Goal: Information Seeking & Learning: Learn about a topic

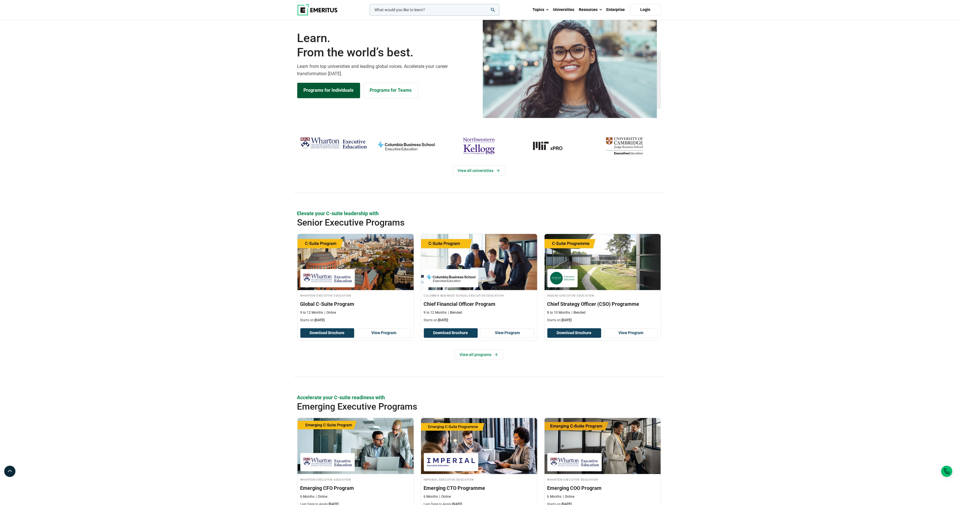
click at [339, 98] on link "Programs for Individuals" at bounding box center [328, 90] width 63 height 15
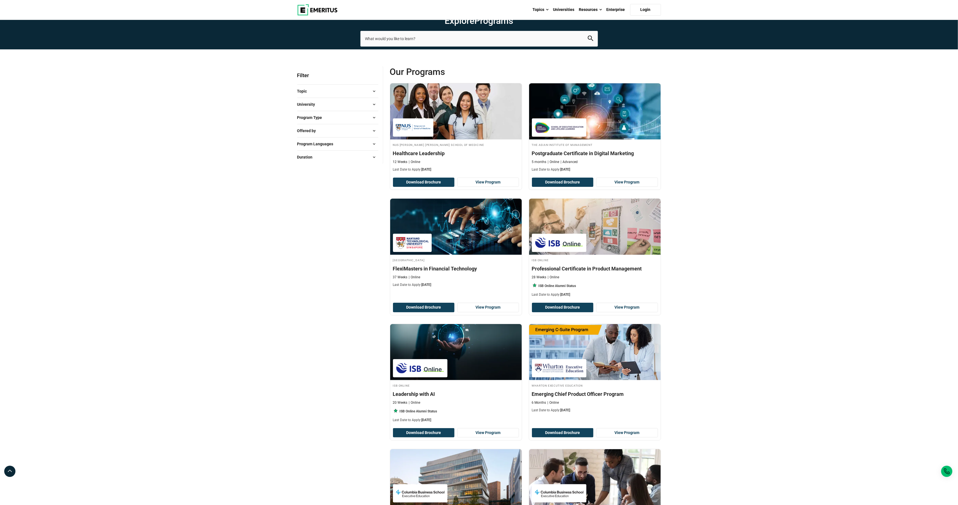
click at [313, 121] on span "Program Type" at bounding box center [311, 118] width 29 height 6
click at [317, 121] on span "Program Type" at bounding box center [311, 118] width 29 height 6
click at [321, 109] on button "University" at bounding box center [337, 104] width 81 height 8
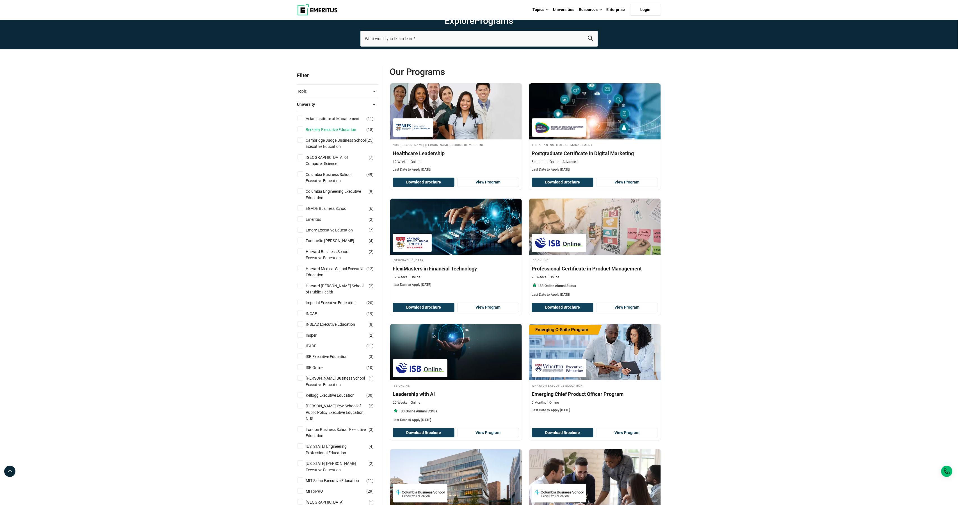
click at [315, 133] on link "Berkeley Executive Education" at bounding box center [337, 130] width 62 height 6
checkbox input "true"
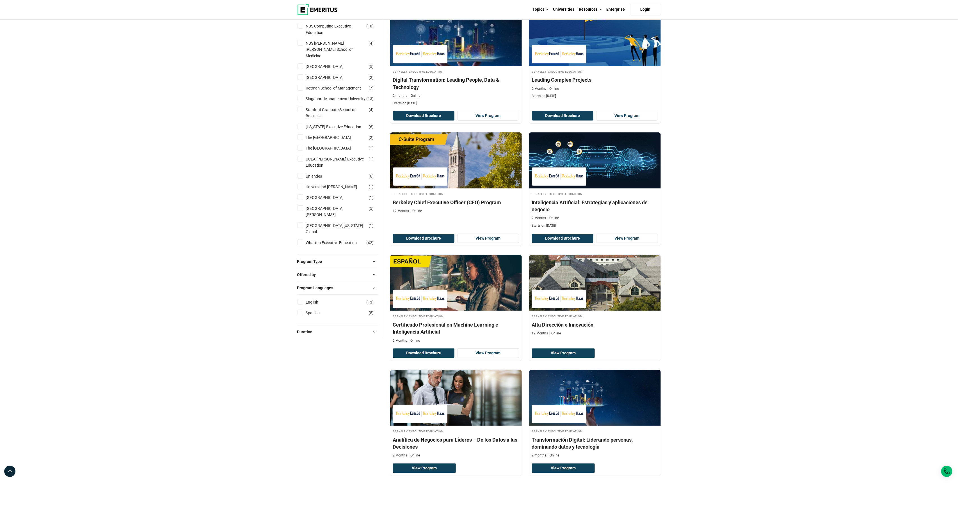
scroll to position [672, 0]
click at [305, 303] on label "English ( 13 )" at bounding box center [317, 302] width 27 height 6
click at [303, 303] on input "English ( 13 )" at bounding box center [301, 302] width 6 height 6
checkbox input "true"
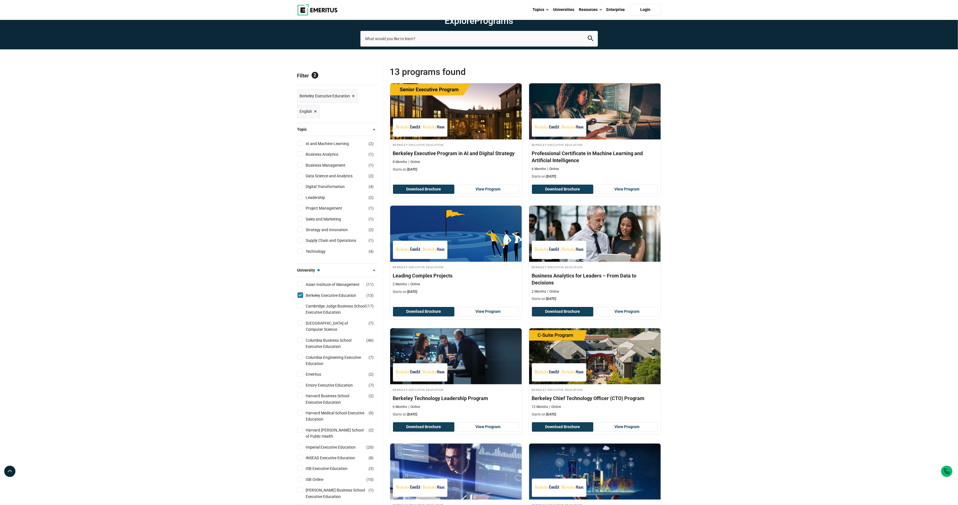
click at [299, 343] on input "Columbia Business School Executive Education ( 46 )" at bounding box center [301, 340] width 6 height 6
checkbox input "true"
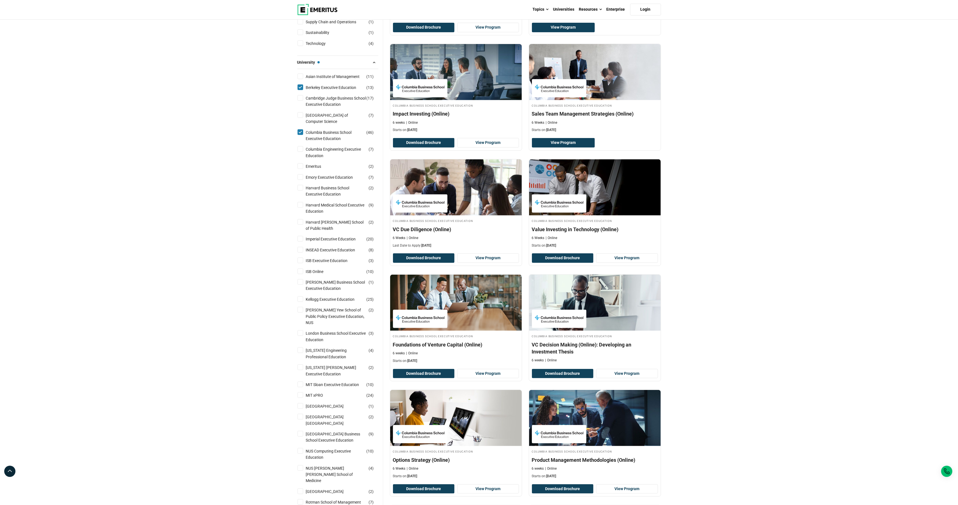
scroll to position [166, 0]
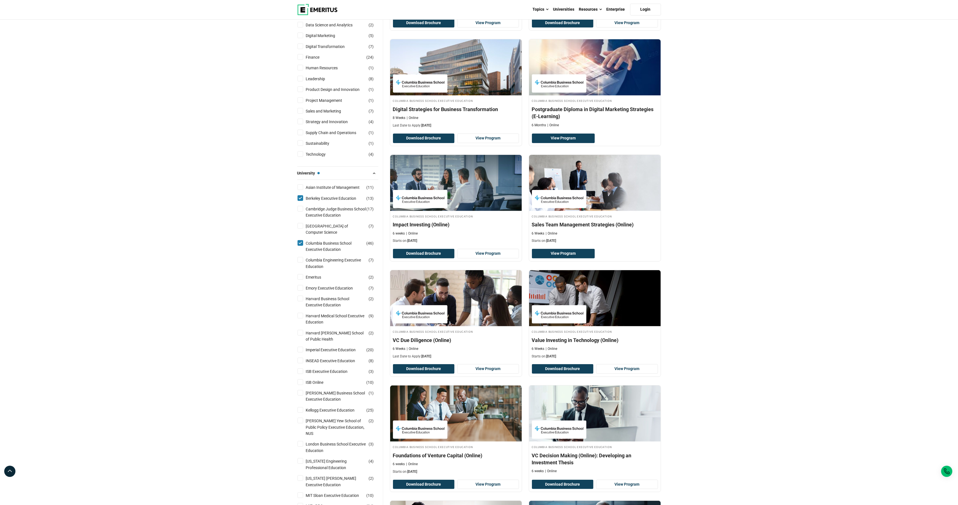
click at [299, 201] on input "Berkeley Executive Education ( 13 )" at bounding box center [301, 198] width 6 height 6
checkbox input "false"
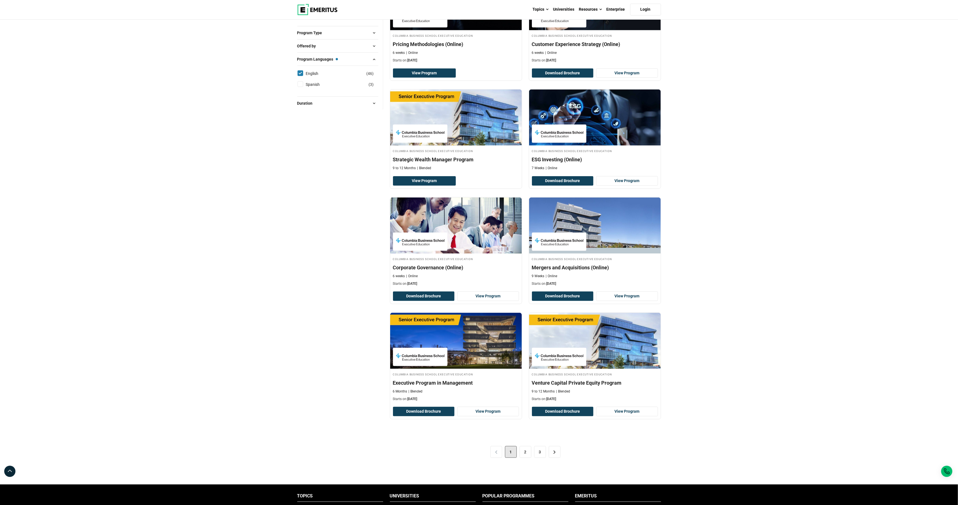
scroll to position [803, 0]
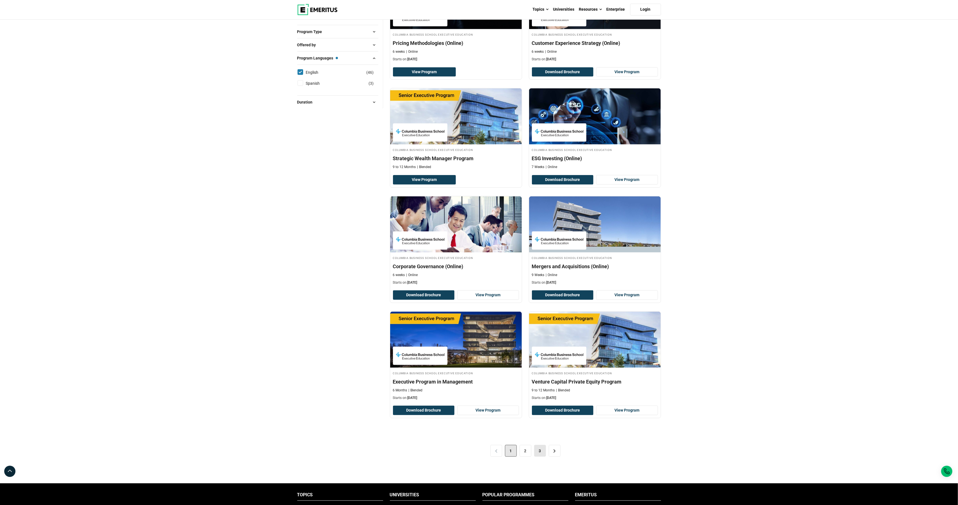
click at [540, 457] on link "3" at bounding box center [540, 451] width 12 height 12
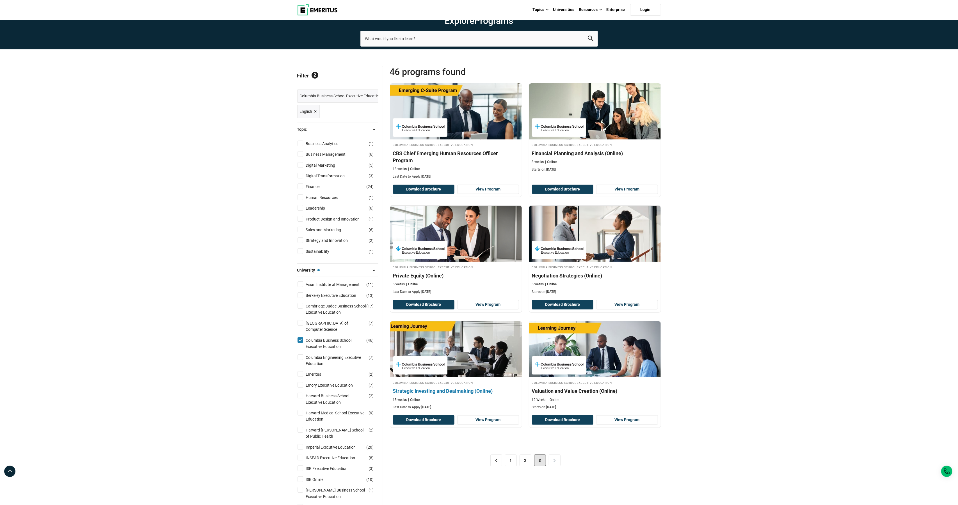
click at [455, 380] on img at bounding box center [455, 350] width 145 height 62
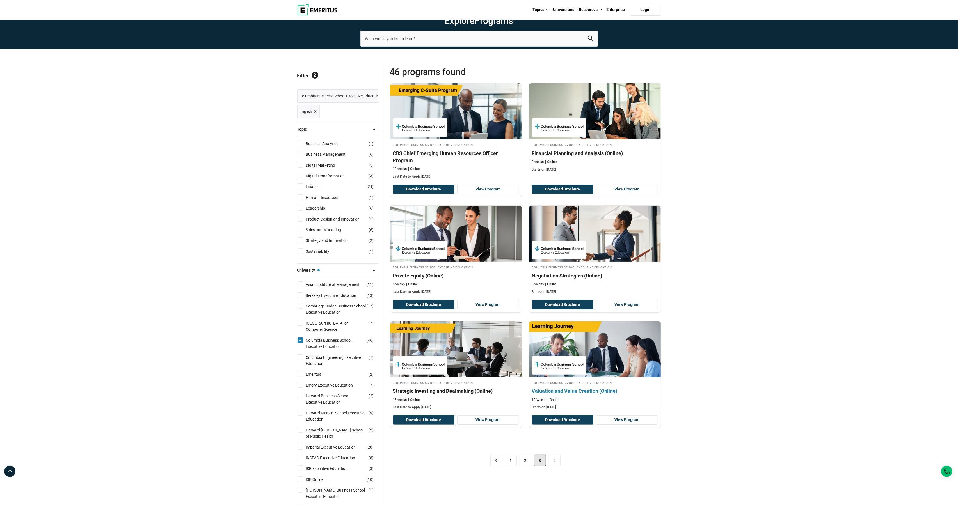
click at [610, 403] on div "12 Weeks Online" at bounding box center [595, 400] width 126 height 5
click at [644, 367] on img at bounding box center [594, 350] width 145 height 62
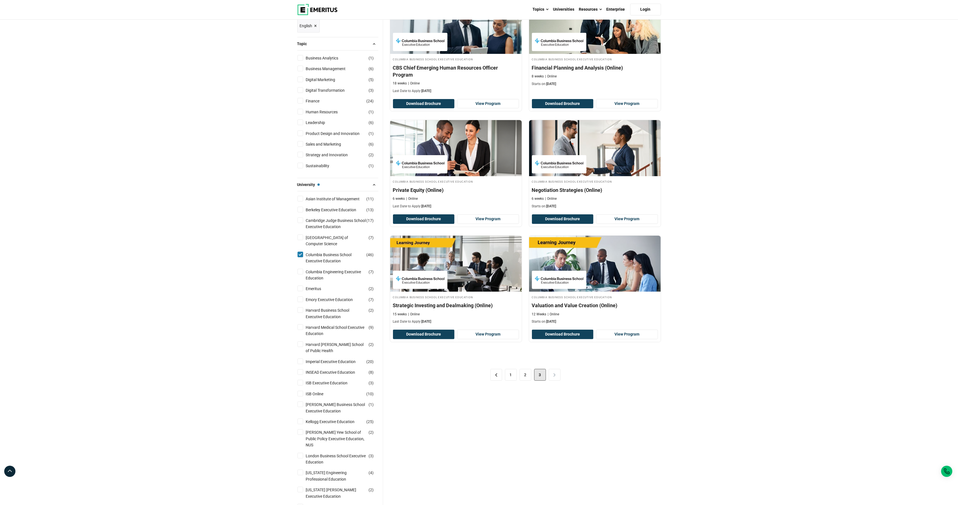
scroll to position [82, 0]
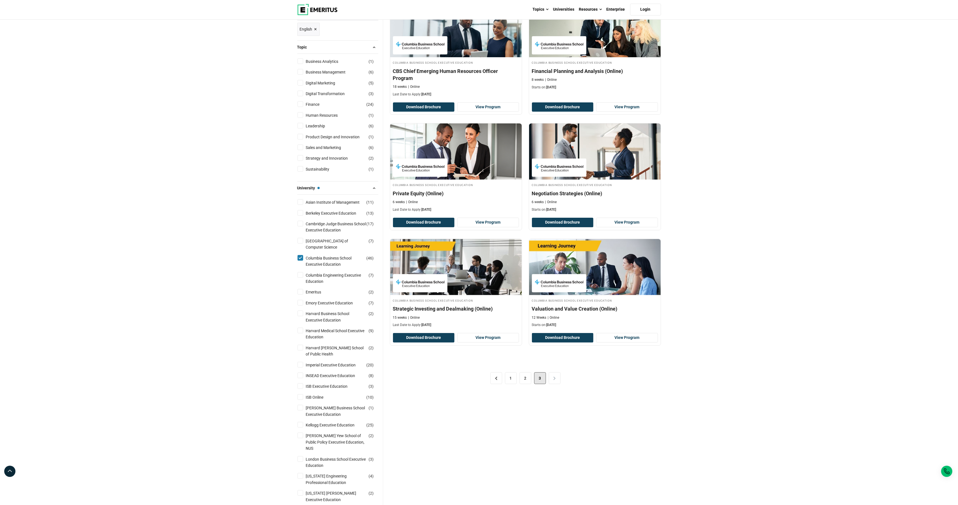
click at [534, 384] on span "3" at bounding box center [540, 378] width 12 height 12
click at [528, 384] on link "2" at bounding box center [526, 378] width 12 height 12
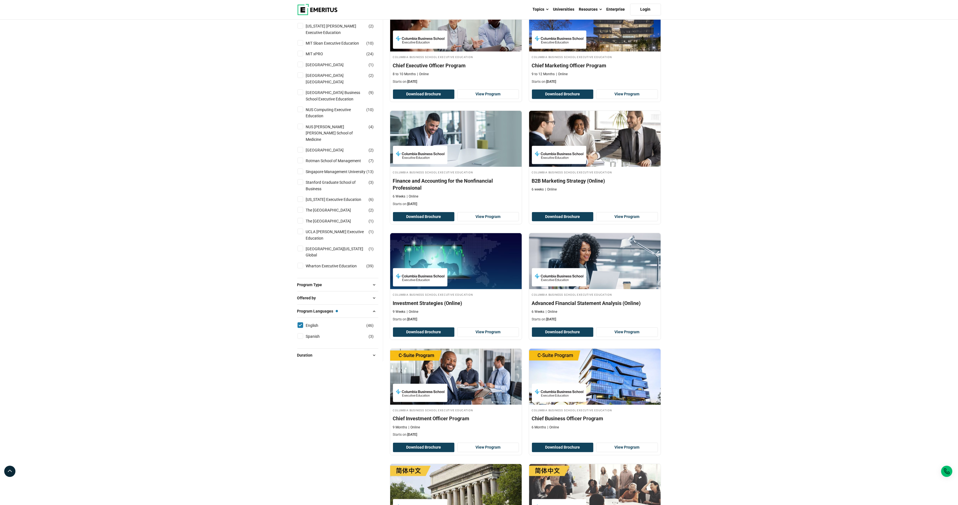
scroll to position [550, 0]
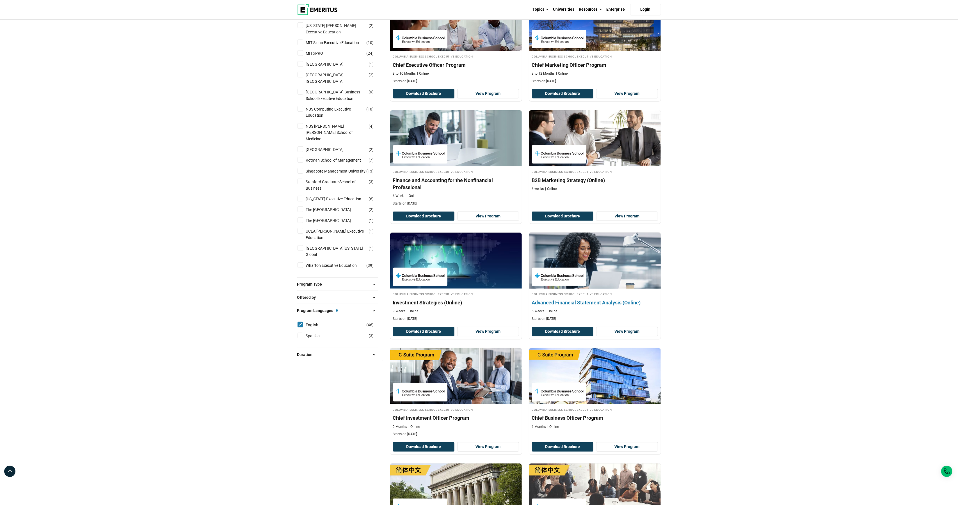
click at [619, 306] on h4 "Advanced Financial Statement Analysis (Online)" at bounding box center [595, 302] width 126 height 7
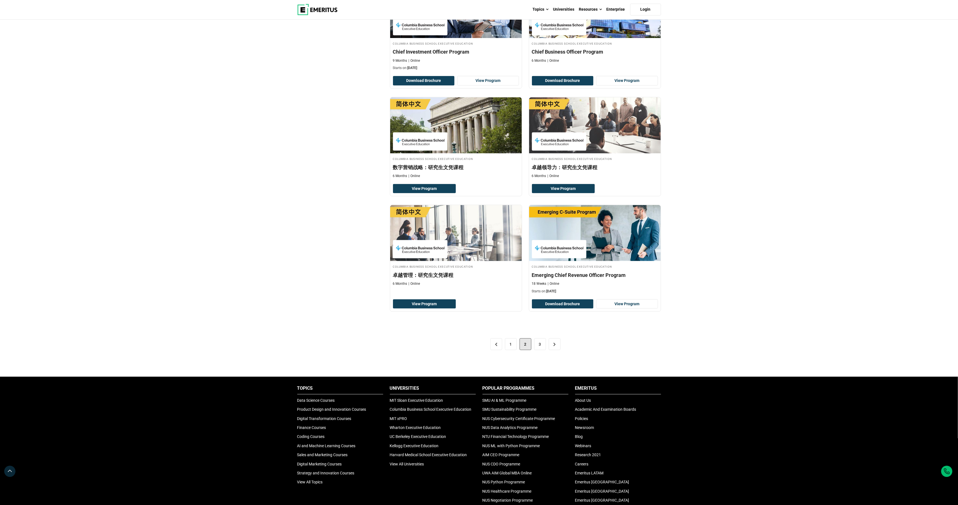
scroll to position [923, 0]
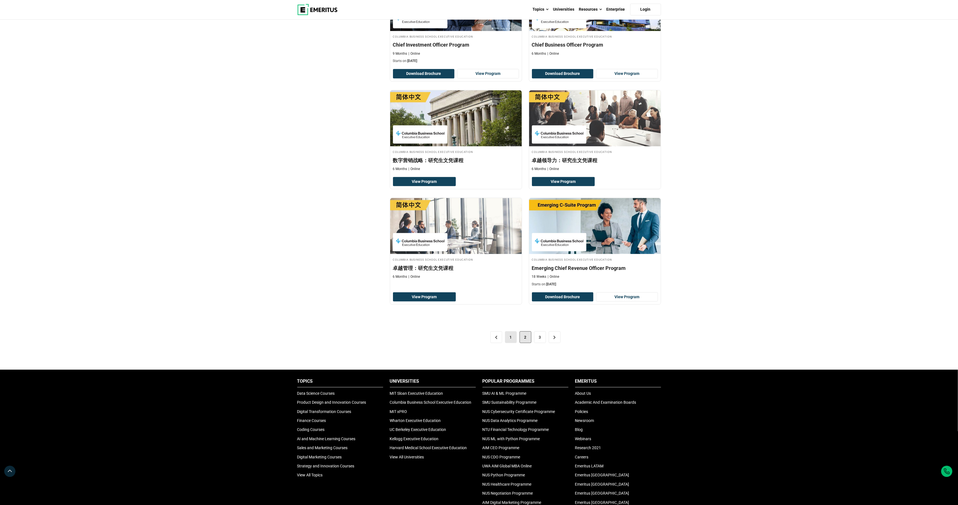
click at [514, 343] on link "1" at bounding box center [511, 337] width 12 height 12
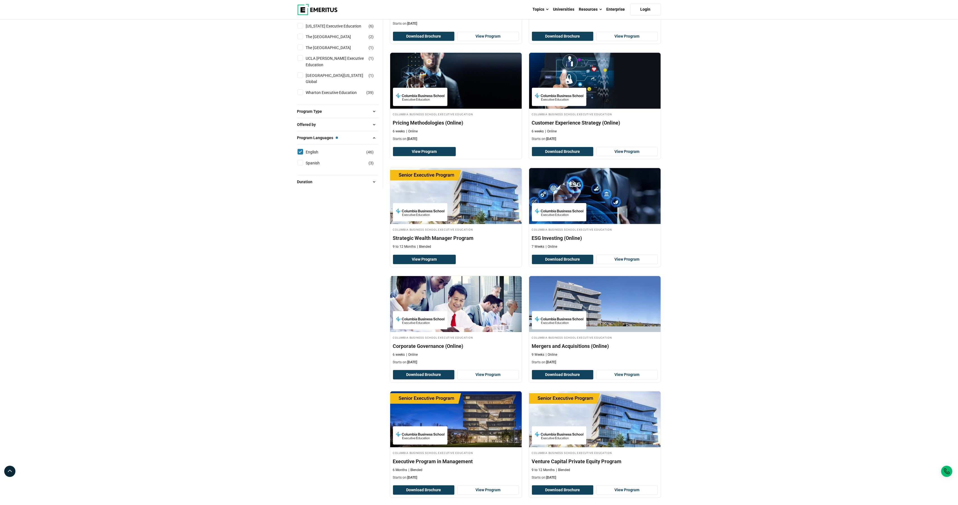
scroll to position [725, 0]
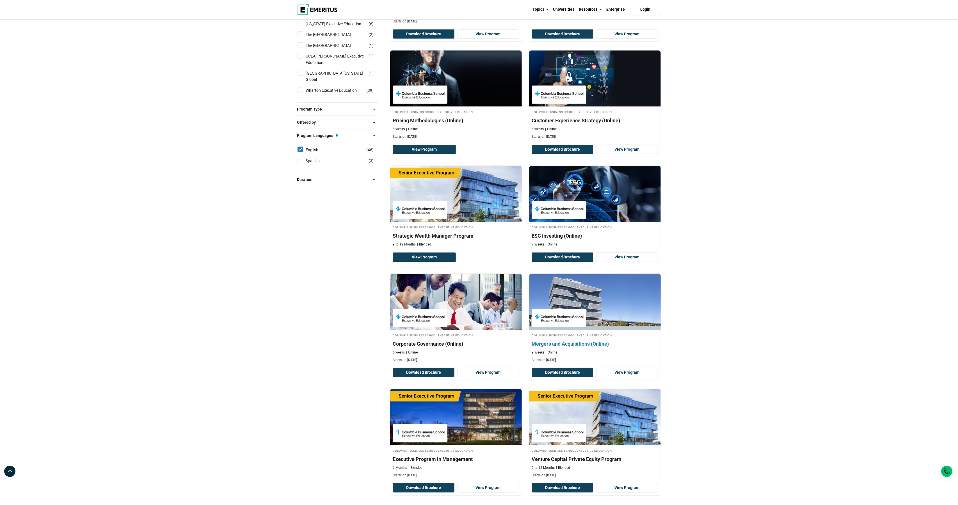
click at [589, 351] on div "Columbia Business School Executive Education Mergers and Acquisitions (Online) …" at bounding box center [595, 348] width 132 height 30
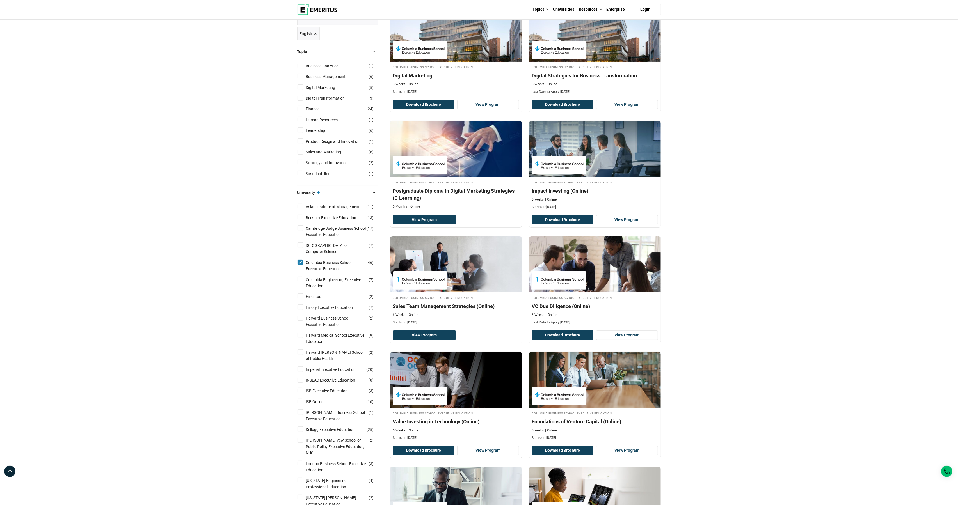
scroll to position [80, 0]
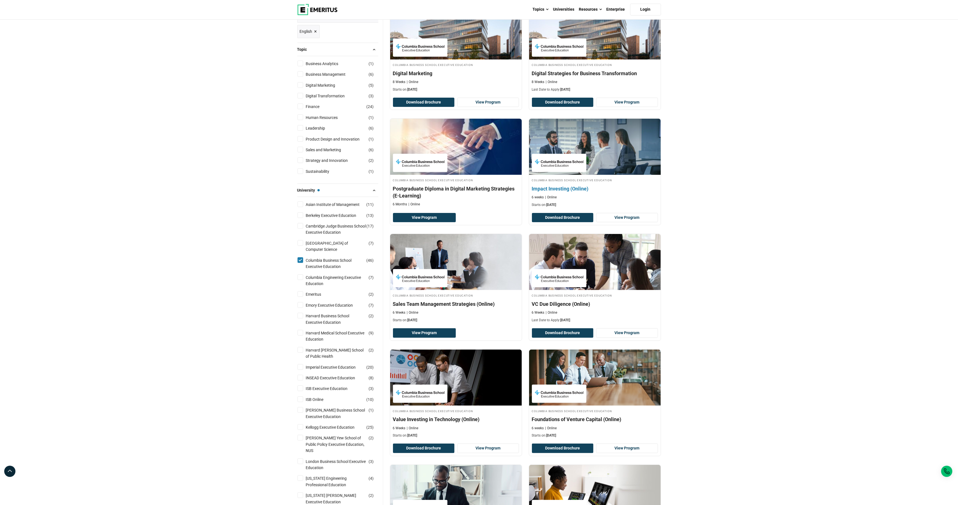
click at [610, 202] on div "Columbia Business School Executive Education Impact Investing (Online) 6 weeks …" at bounding box center [595, 193] width 132 height 30
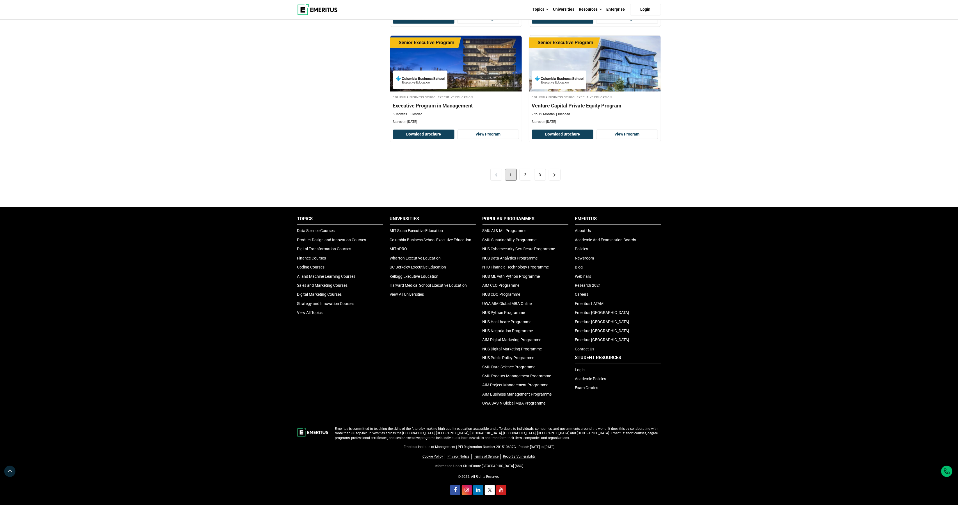
scroll to position [1082, 0]
click at [527, 181] on link "2" at bounding box center [526, 175] width 12 height 12
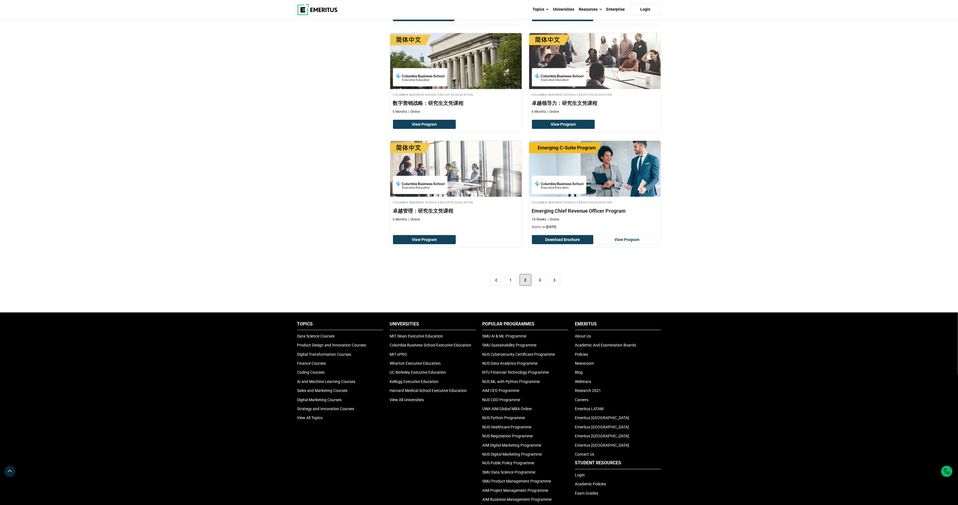
scroll to position [986, 0]
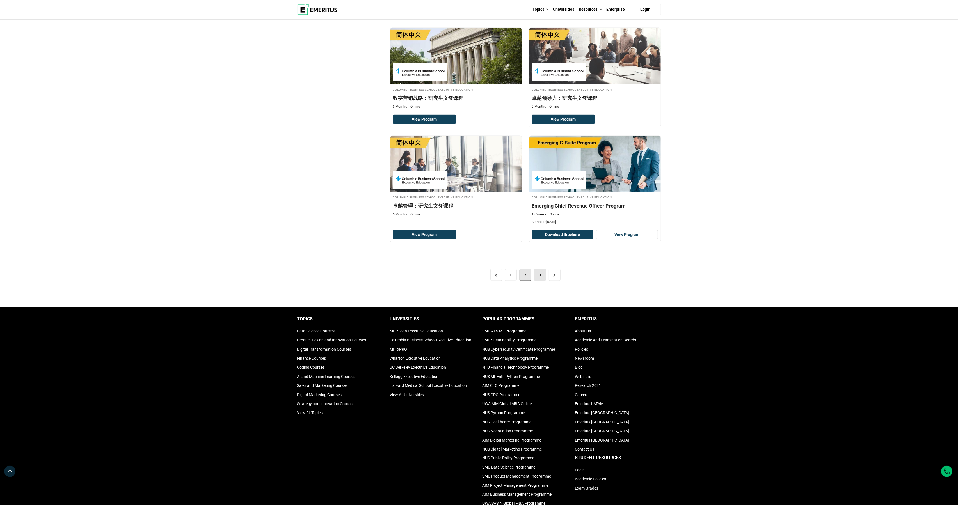
click at [539, 281] on link "3" at bounding box center [540, 275] width 12 height 12
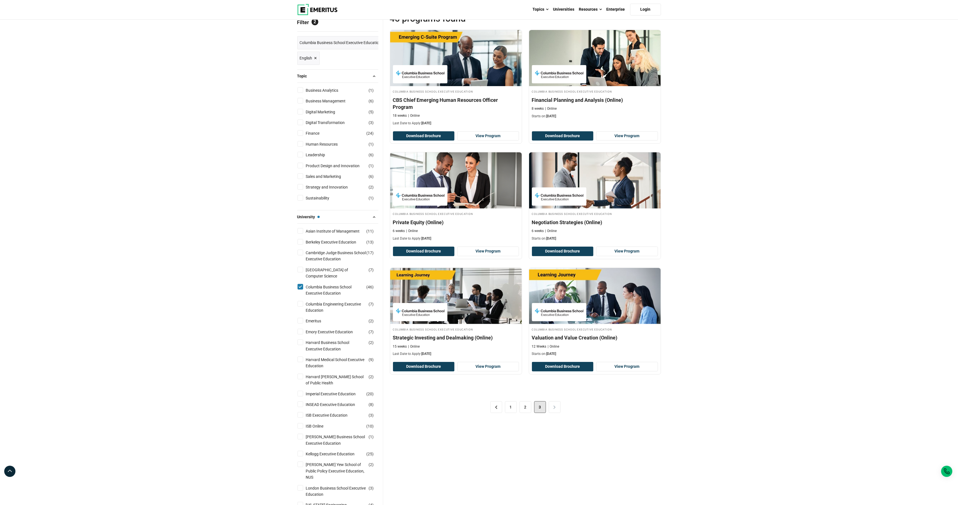
scroll to position [64, 0]
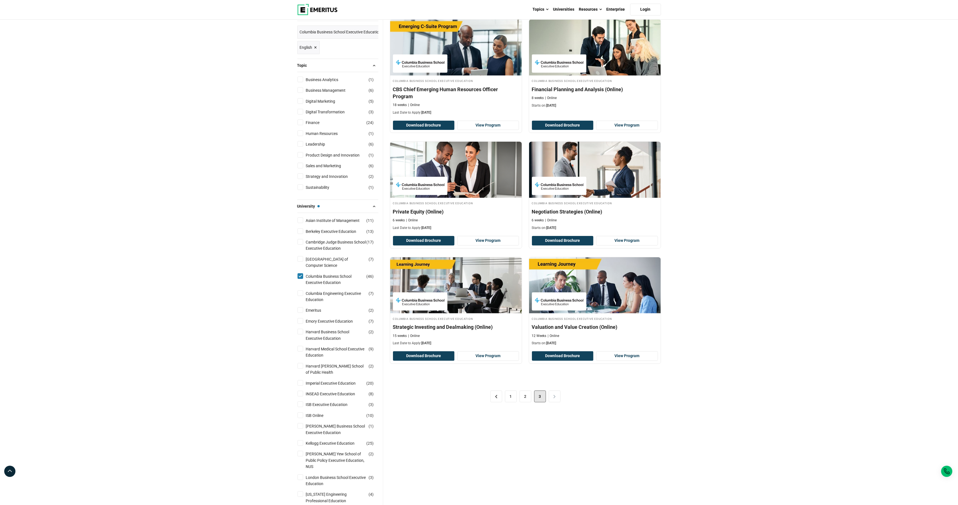
click at [299, 296] on input "Columbia Engineering Executive Education ( 7 )" at bounding box center [301, 294] width 6 height 6
checkbox input "true"
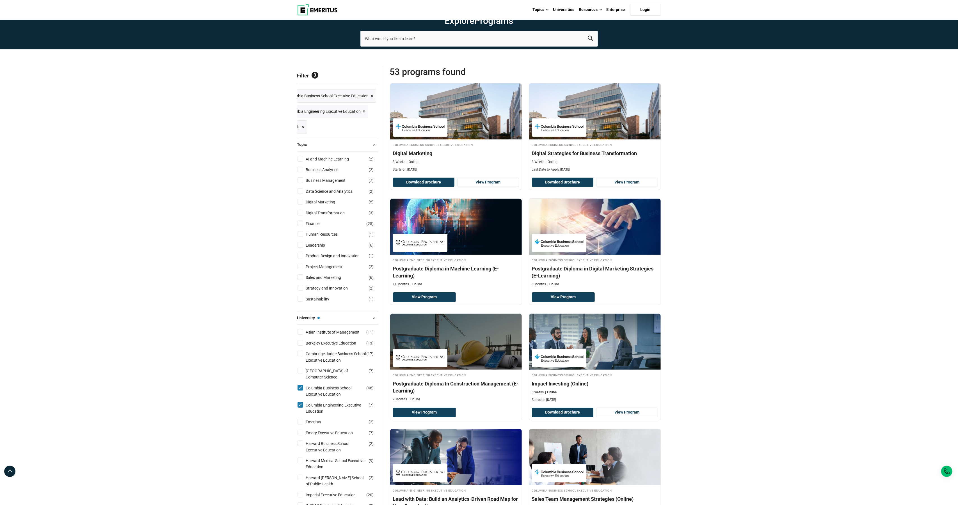
scroll to position [0, 13]
click at [372, 100] on span "×" at bounding box center [372, 96] width 3 height 8
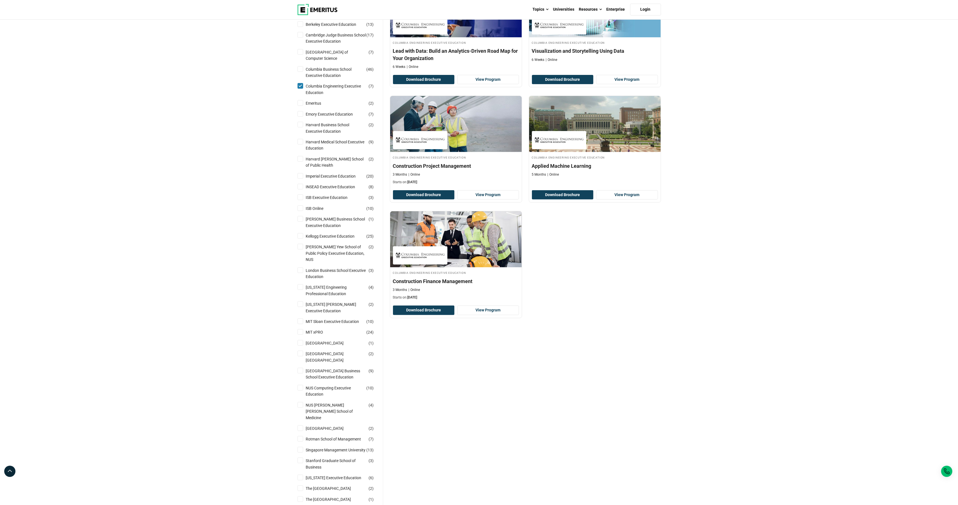
scroll to position [218, 0]
click at [331, 134] on link "Harvard Business School Executive Education" at bounding box center [342, 127] width 72 height 13
checkbox input "true"
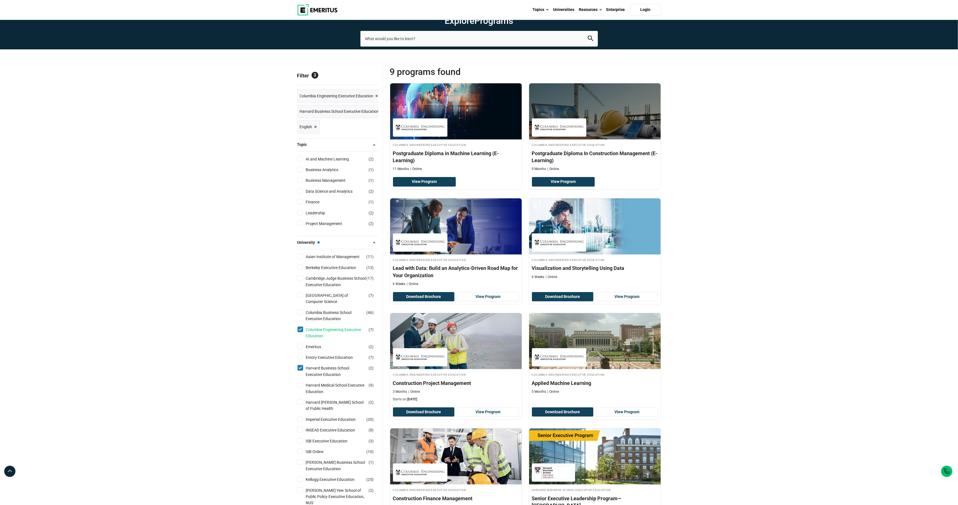
click at [326, 339] on link "Columbia Engineering Executive Education" at bounding box center [342, 333] width 72 height 13
checkbox input "false"
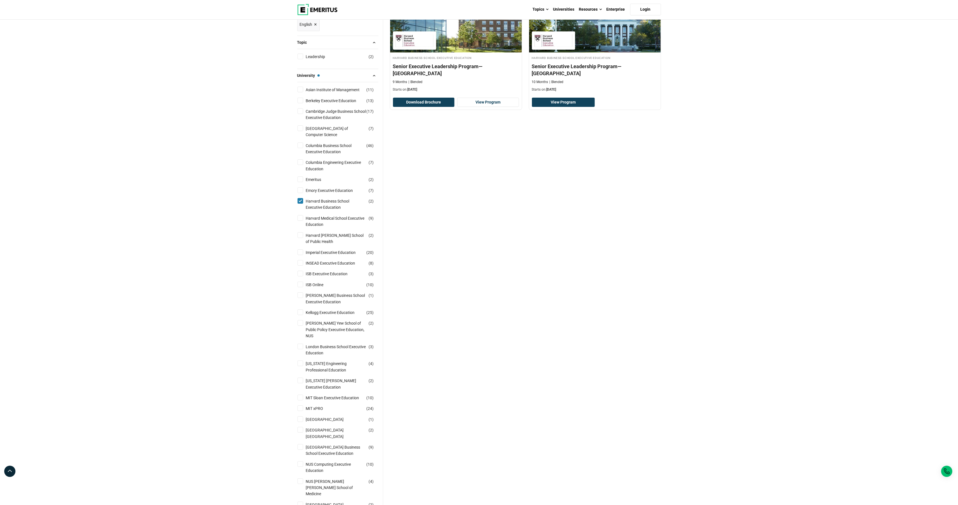
scroll to position [88, 0]
click at [337, 255] on link "Imperial Executive Education" at bounding box center [336, 251] width 61 height 6
checkbox input "true"
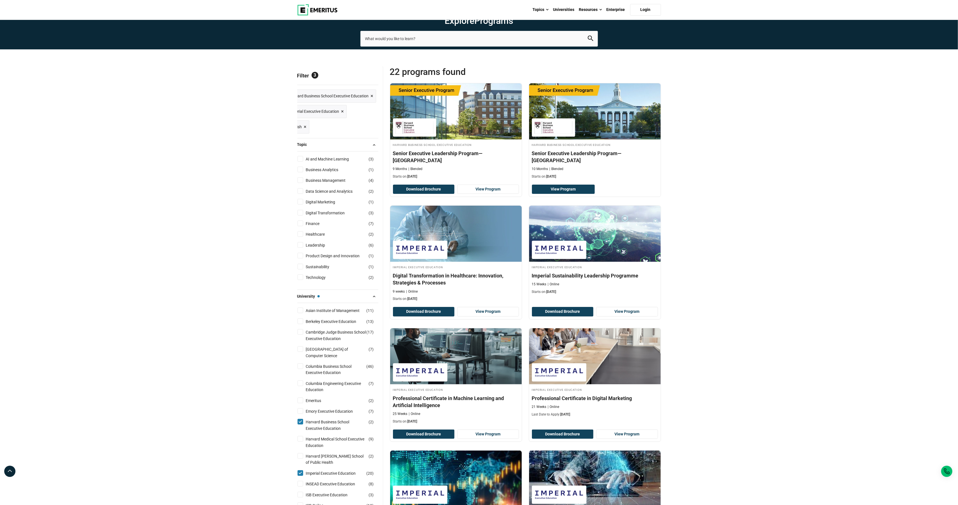
scroll to position [0, 10]
click at [371, 100] on span "×" at bounding box center [372, 96] width 3 height 8
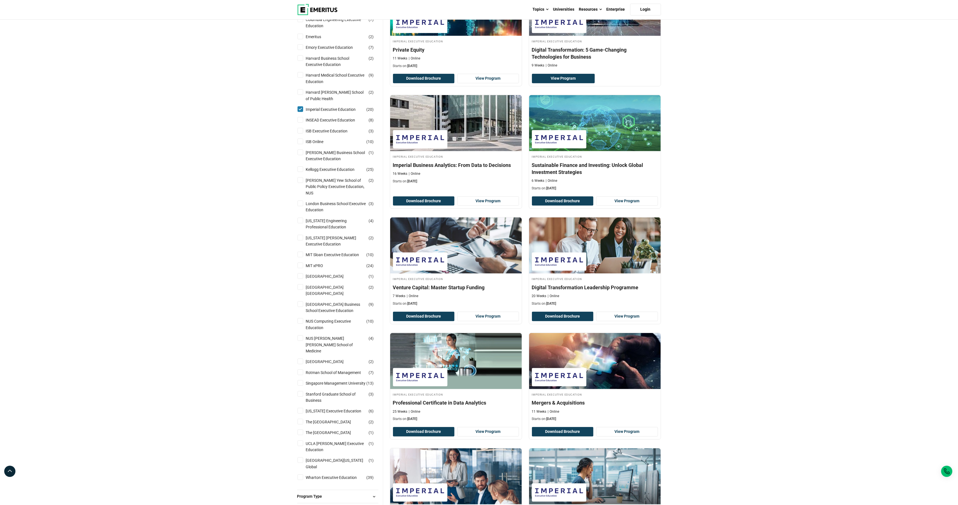
scroll to position [345, 0]
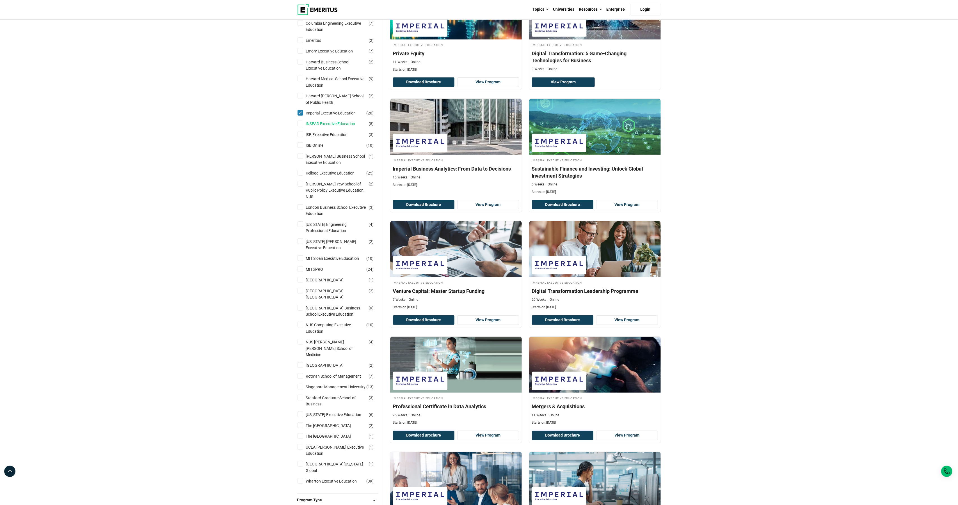
click at [310, 127] on link "INSEAD Executive Education" at bounding box center [336, 124] width 61 height 6
checkbox input "true"
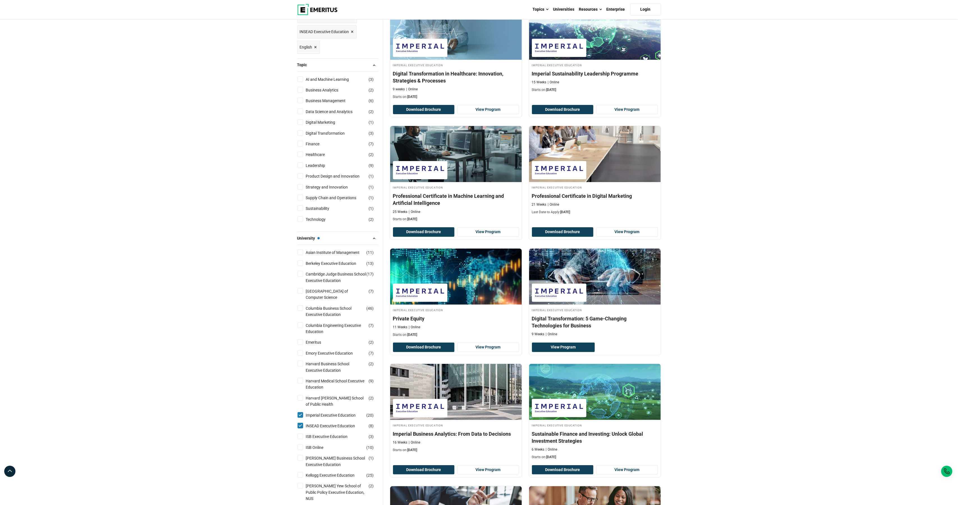
scroll to position [232, 0]
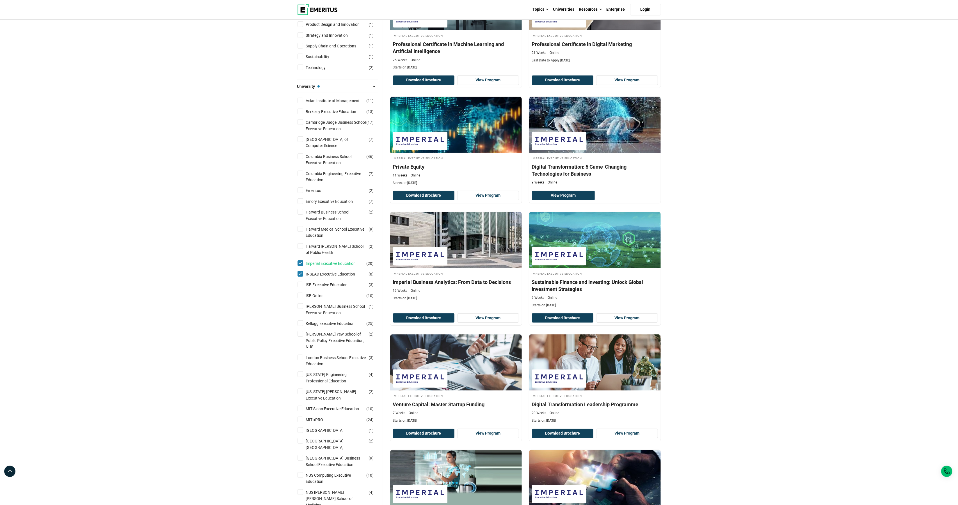
click at [331, 267] on link "Imperial Executive Education" at bounding box center [336, 263] width 61 height 6
checkbox input "false"
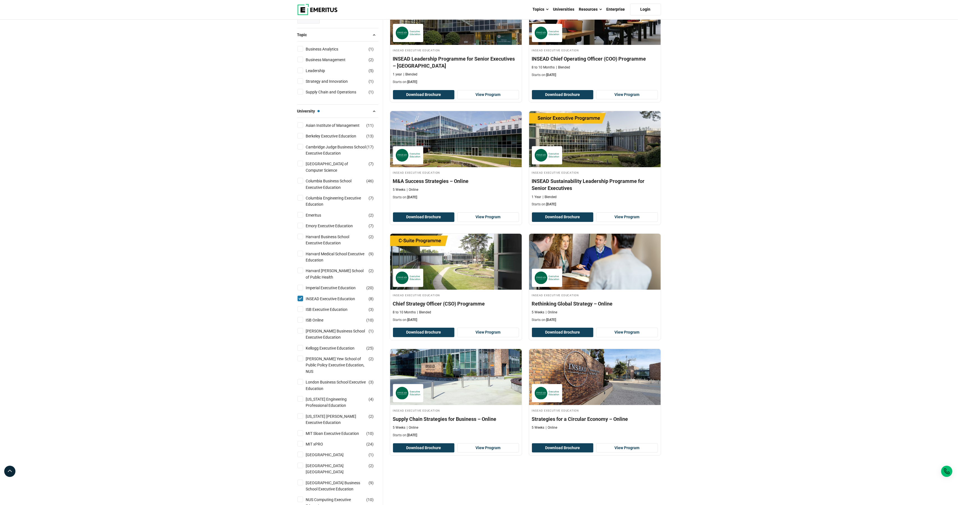
scroll to position [19, 0]
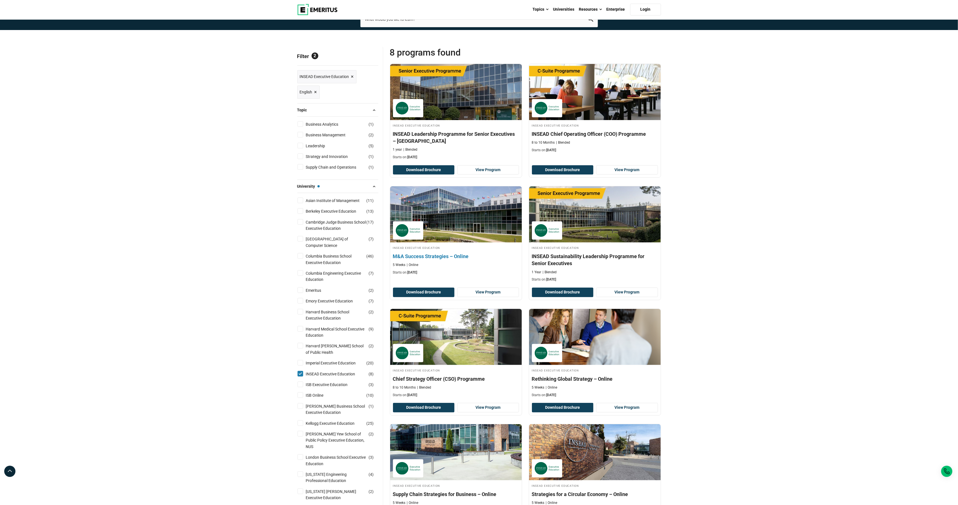
click at [426, 267] on div "5 Weeks Online" at bounding box center [456, 265] width 126 height 5
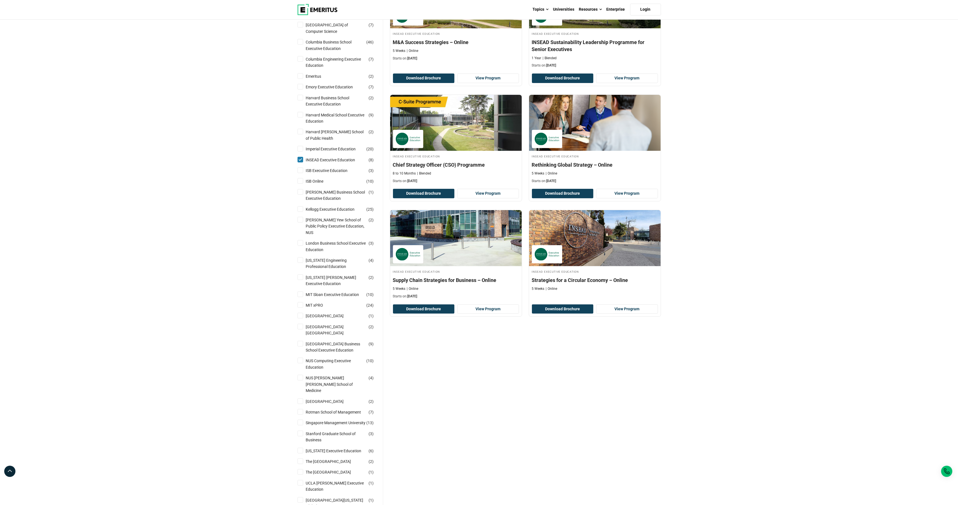
scroll to position [234, 0]
click at [321, 173] on link "ISB Executive Education" at bounding box center [332, 170] width 53 height 6
checkbox input "true"
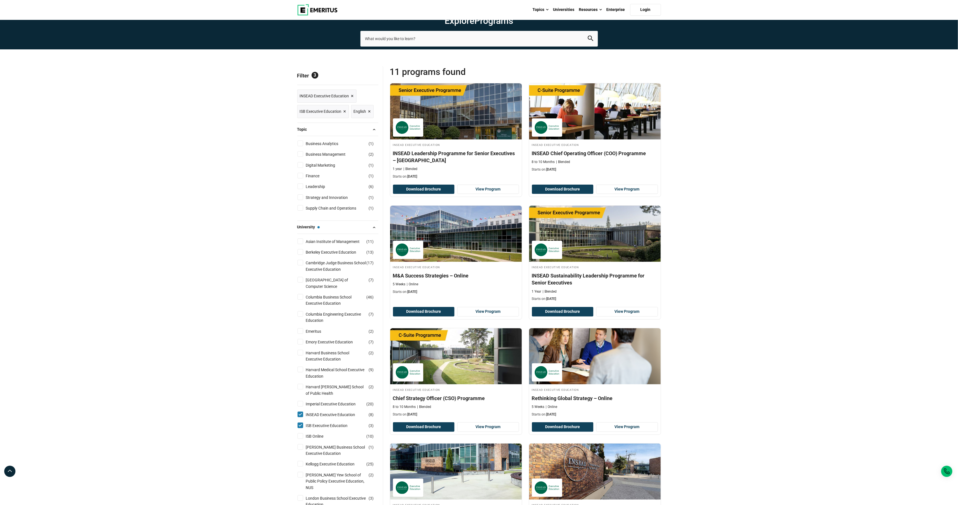
click at [353, 100] on span "×" at bounding box center [352, 96] width 3 height 8
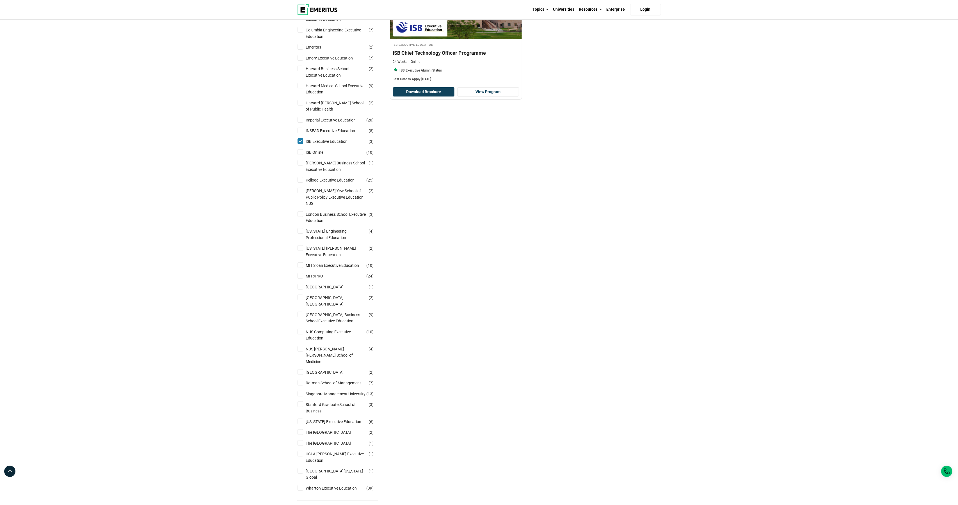
scroll to position [226, 0]
click at [330, 183] on link "Kellogg Executive Education" at bounding box center [336, 180] width 60 height 6
checkbox input "true"
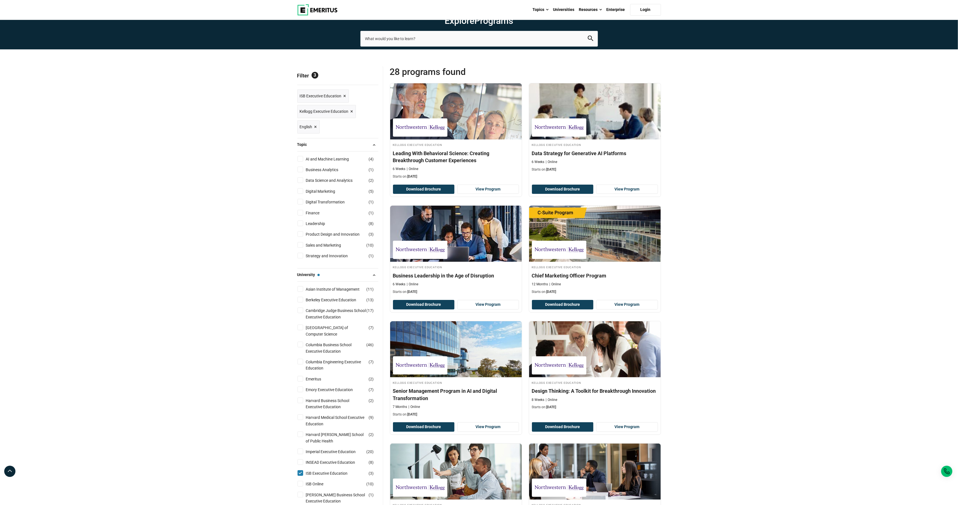
click at [345, 100] on span "×" at bounding box center [345, 96] width 3 height 8
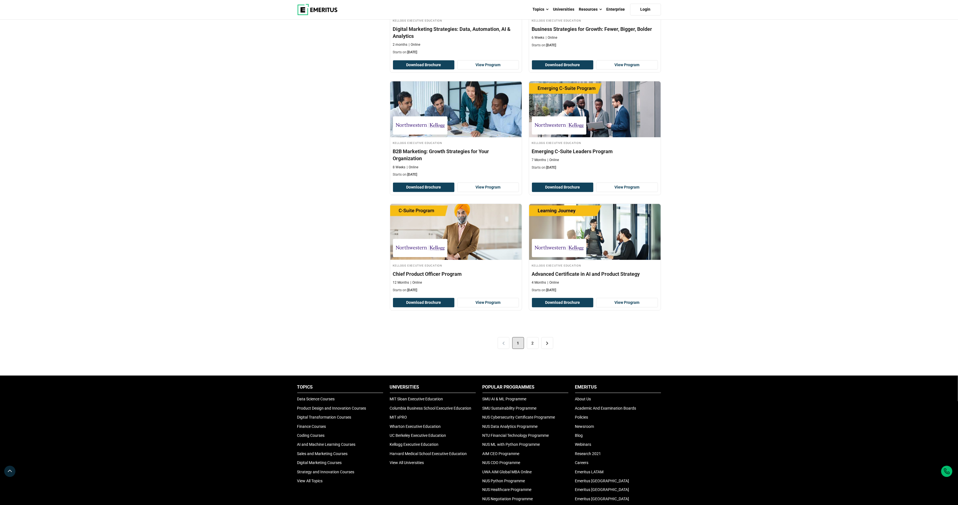
scroll to position [956, 0]
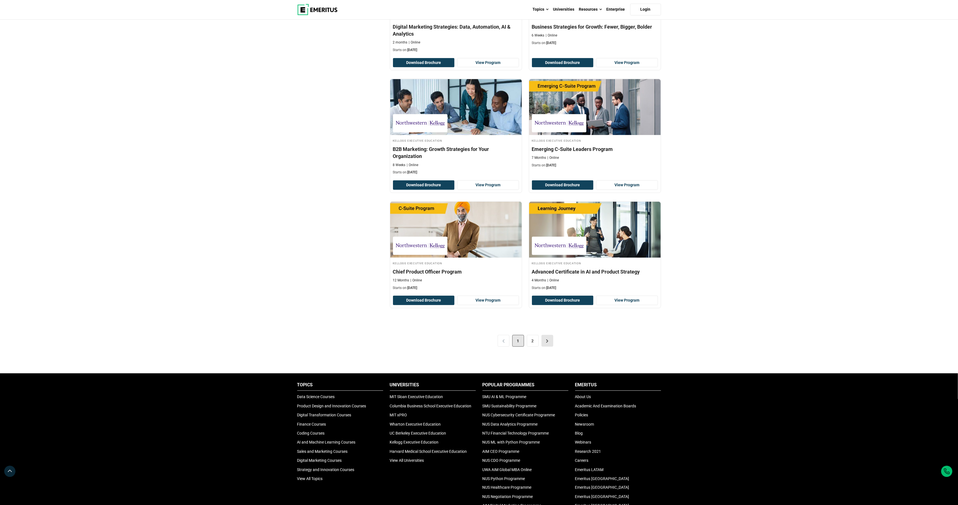
click at [550, 343] on link ">" at bounding box center [547, 341] width 12 height 12
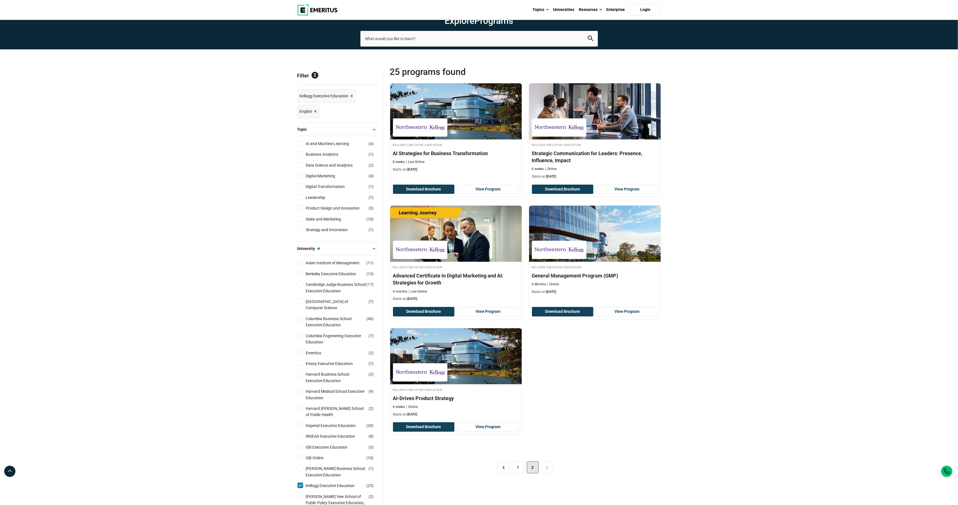
click at [483, 172] on div "Kellogg Executive Education AI Strategies for Business Transformation 8 weeks L…" at bounding box center [456, 157] width 132 height 30
click at [518, 474] on link "1" at bounding box center [518, 468] width 12 height 12
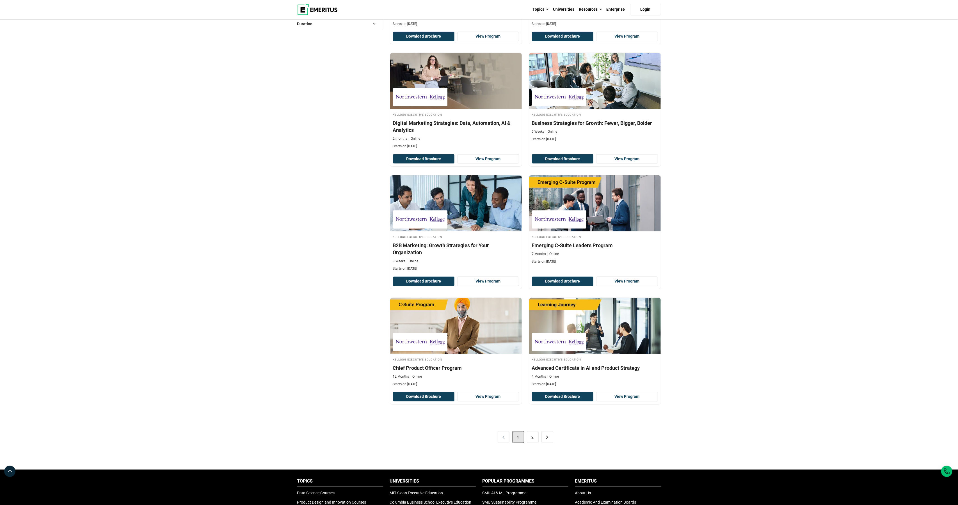
scroll to position [860, 0]
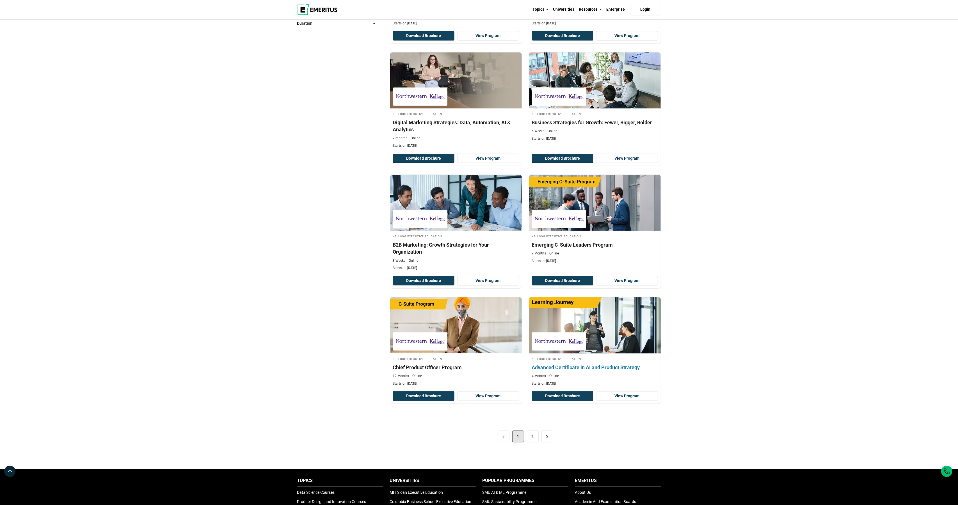
click at [591, 377] on div "4 Months Online" at bounding box center [595, 376] width 126 height 5
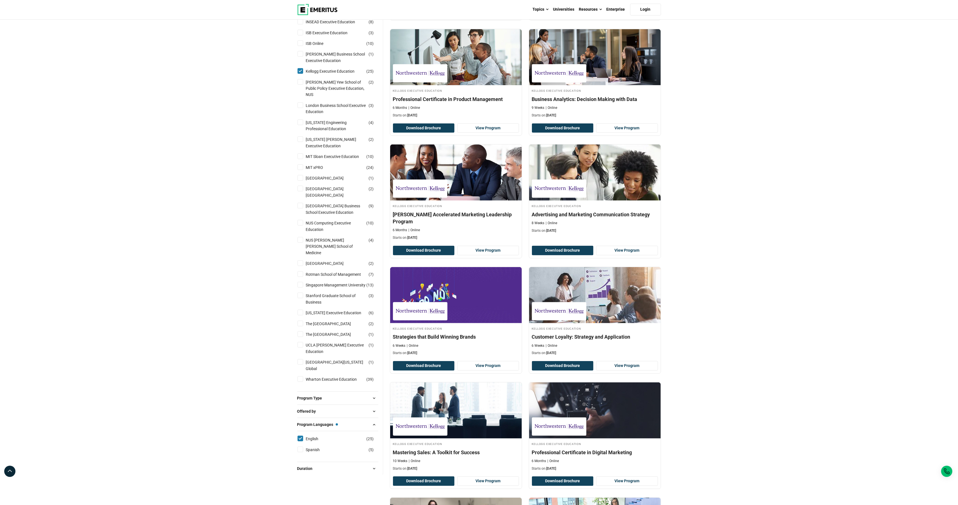
scroll to position [403, 0]
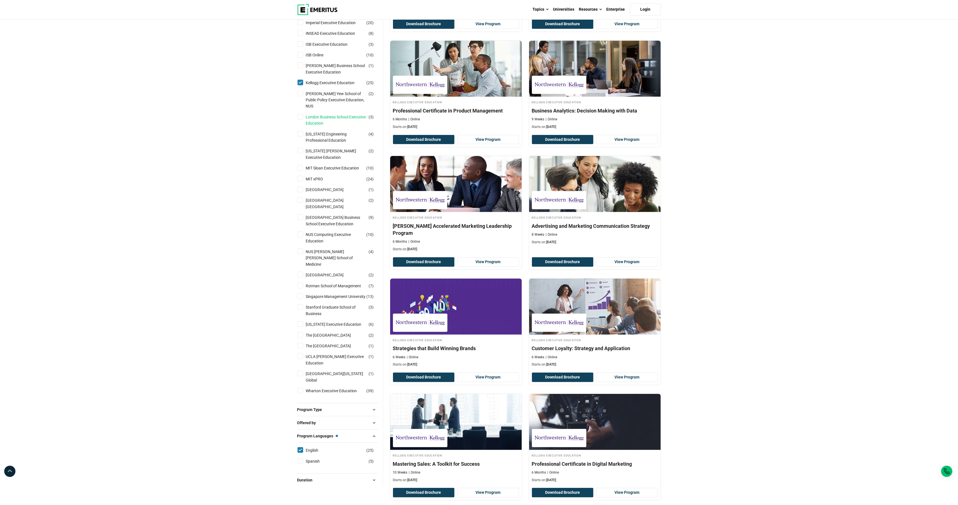
click at [333, 127] on link "London Business School Executive Education" at bounding box center [342, 120] width 72 height 13
checkbox input "true"
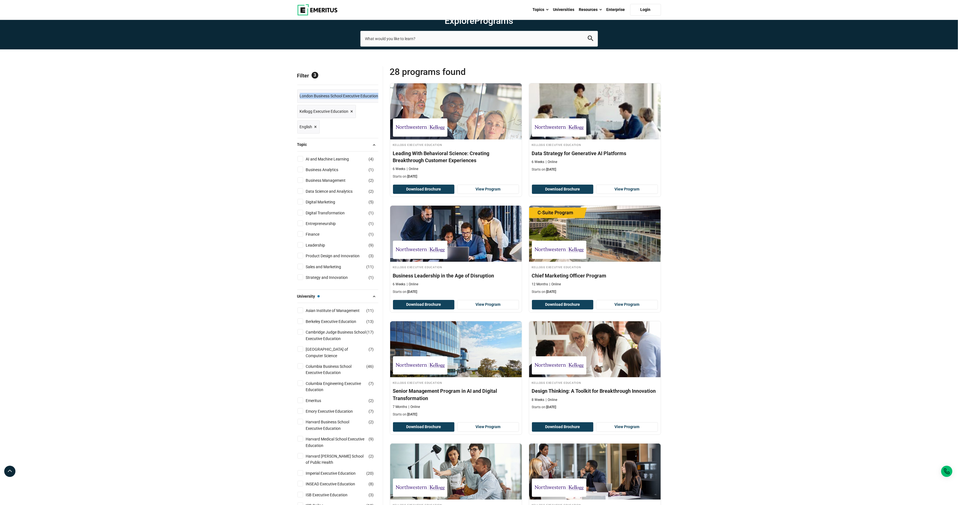
click at [351, 116] on span "×" at bounding box center [352, 112] width 3 height 8
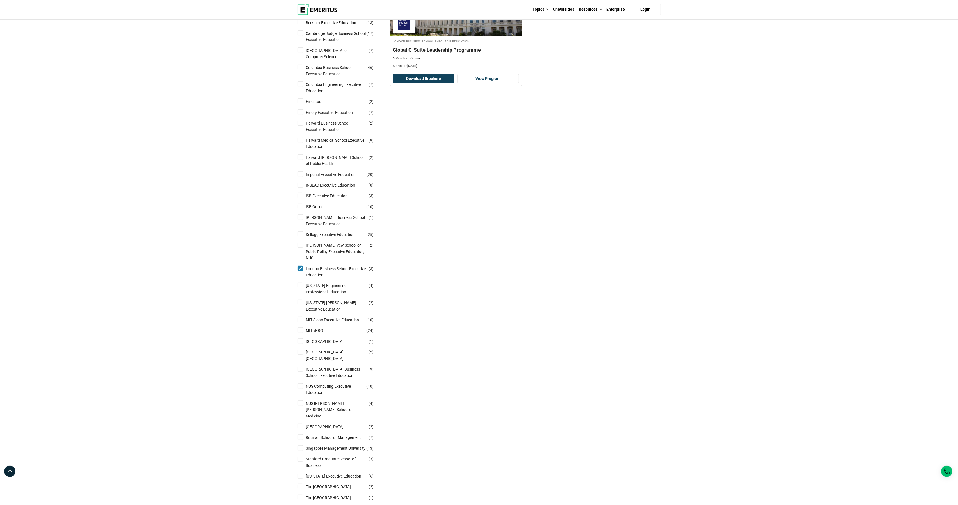
scroll to position [220, 0]
click at [344, 318] on link "MIT Sloan Executive Education" at bounding box center [338, 319] width 65 height 6
checkbox input "true"
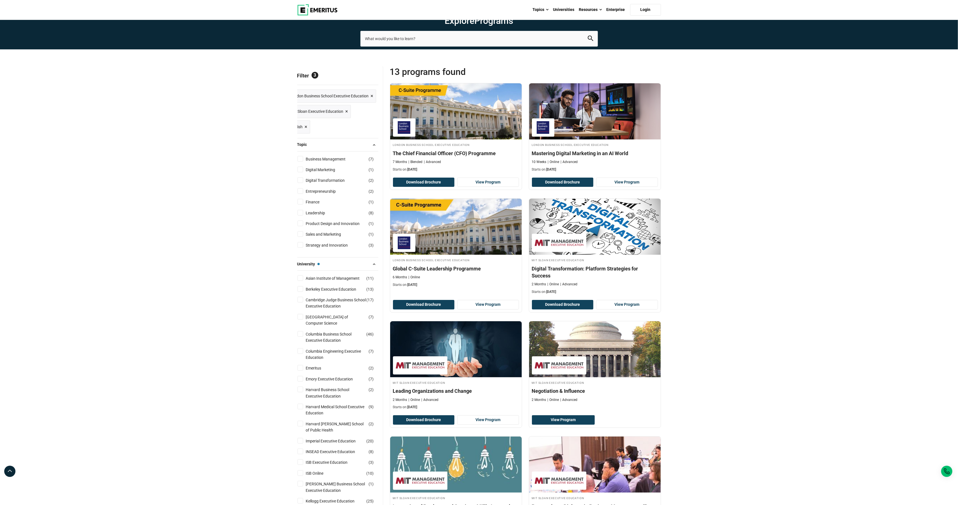
scroll to position [0, 10]
click at [379, 115] on div "Filter 3 Reset all × London Business School Executive Education × MIT [PERSON_N…" at bounding box center [340, 485] width 86 height 839
click at [371, 100] on span "×" at bounding box center [372, 96] width 3 height 8
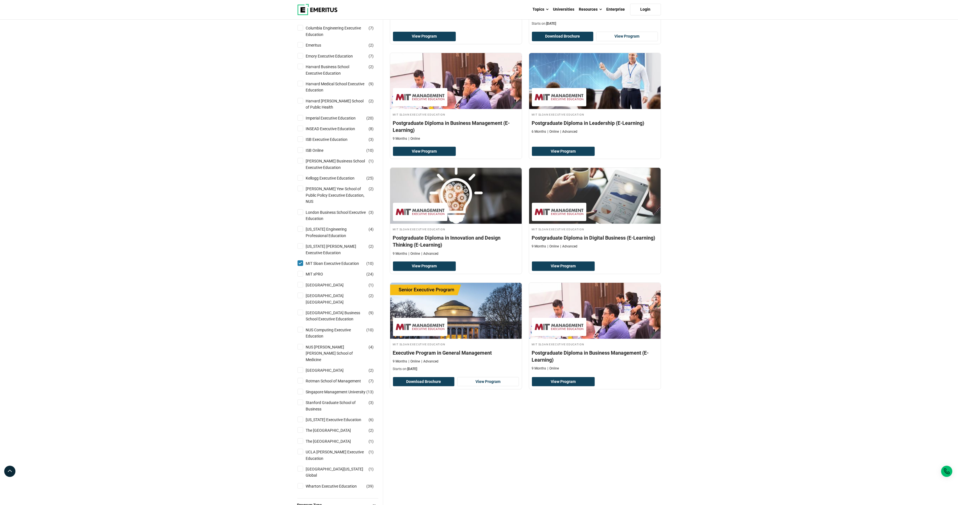
scroll to position [276, 0]
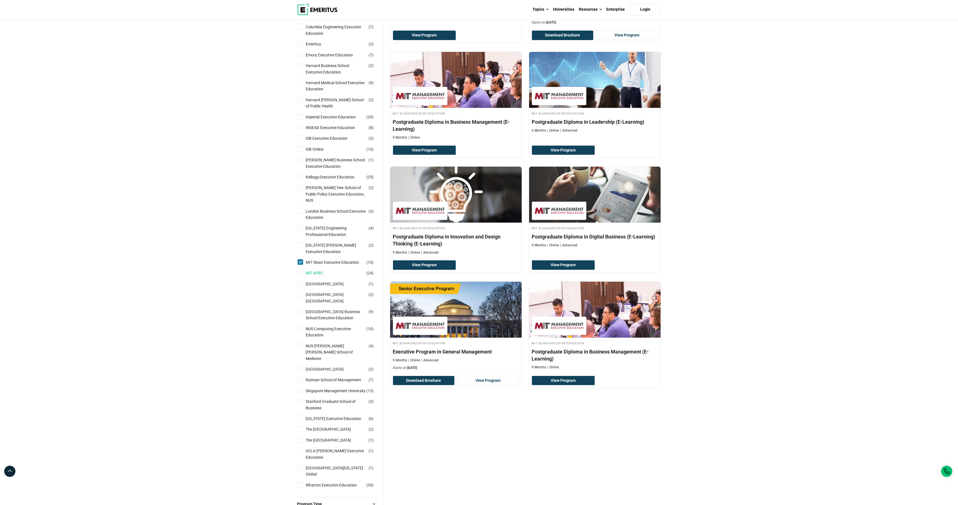
click at [317, 273] on link "MIT xPRO" at bounding box center [320, 273] width 29 height 6
checkbox input "true"
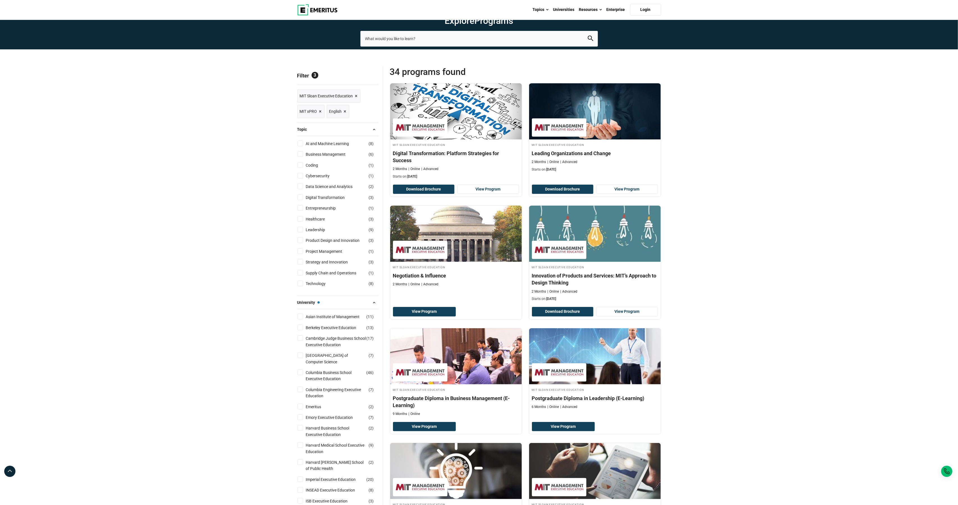
click at [356, 100] on span "×" at bounding box center [356, 96] width 3 height 8
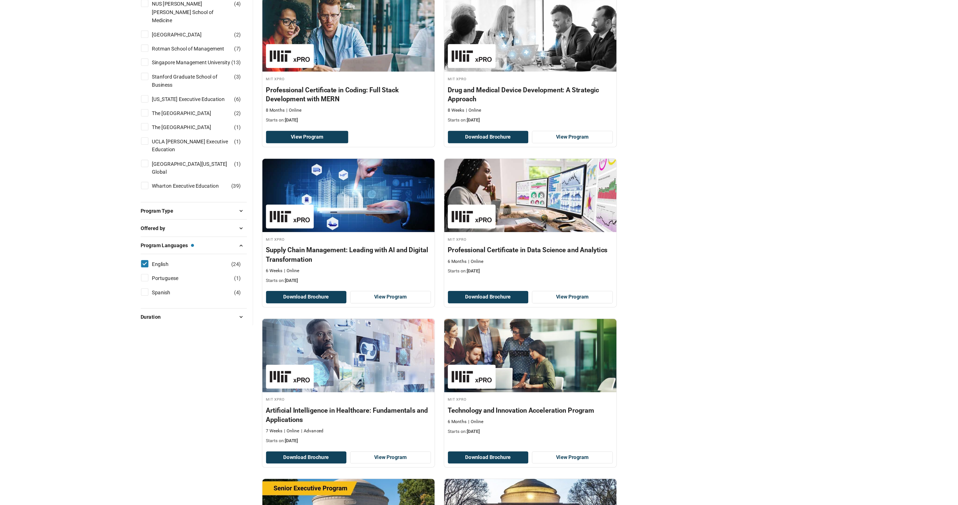
scroll to position [550, 0]
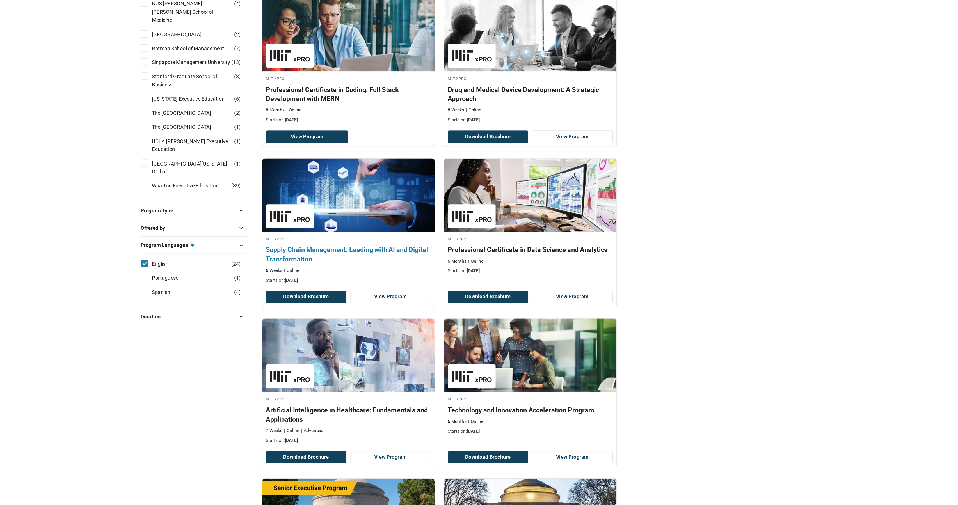
click at [393, 307] on h4 "Supply Chain Management: Leading with AI and Digital Transformation" at bounding box center [456, 314] width 126 height 14
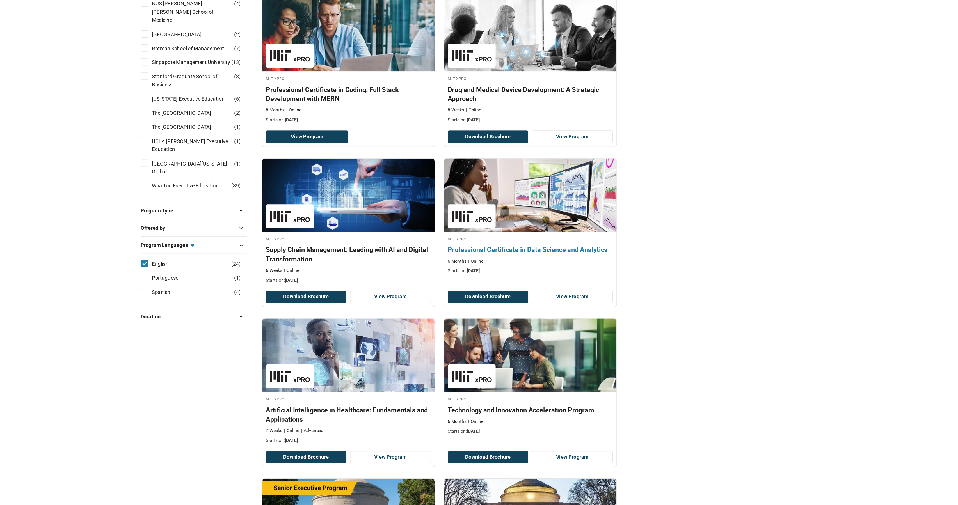
click at [532, 317] on div "6 Months Online" at bounding box center [595, 319] width 126 height 5
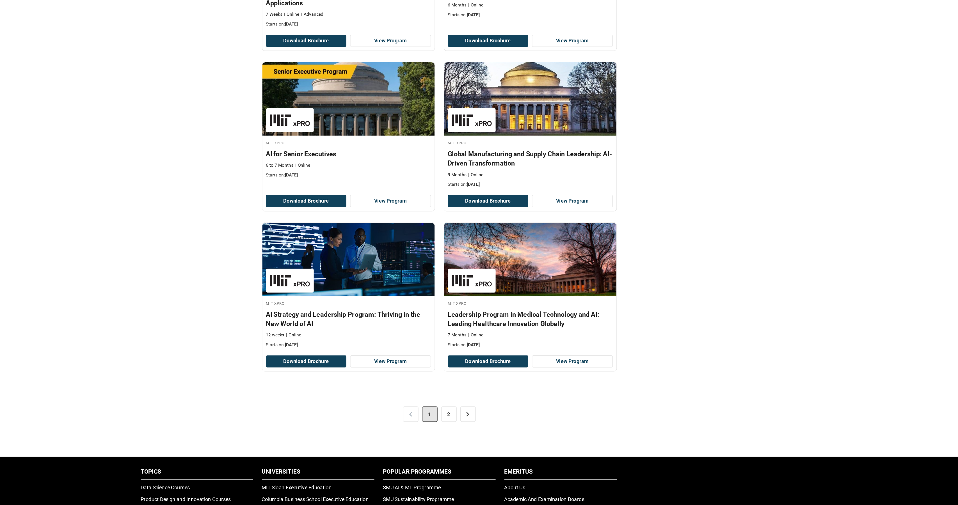
scroll to position [870, 0]
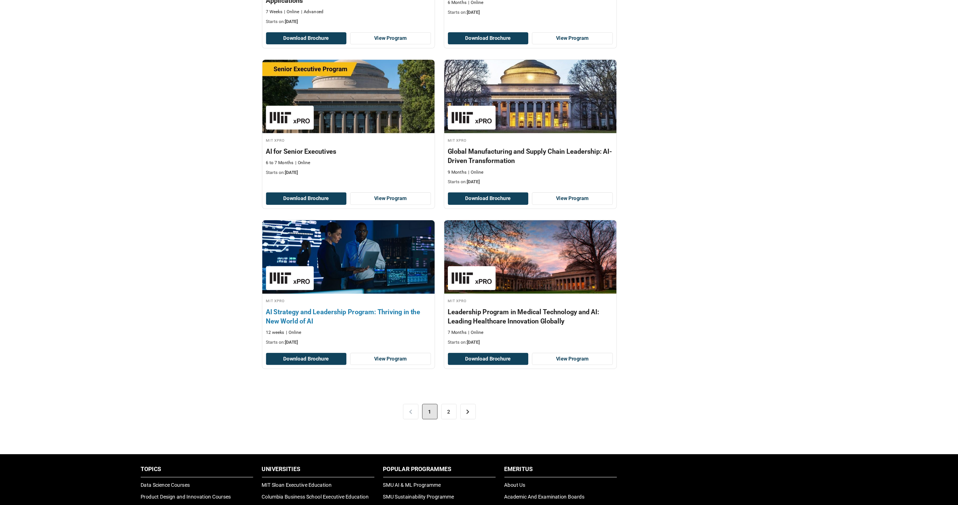
click at [393, 354] on h4 "AI Strategy and Leadership Program: Thriving in the New World of AI" at bounding box center [456, 361] width 126 height 14
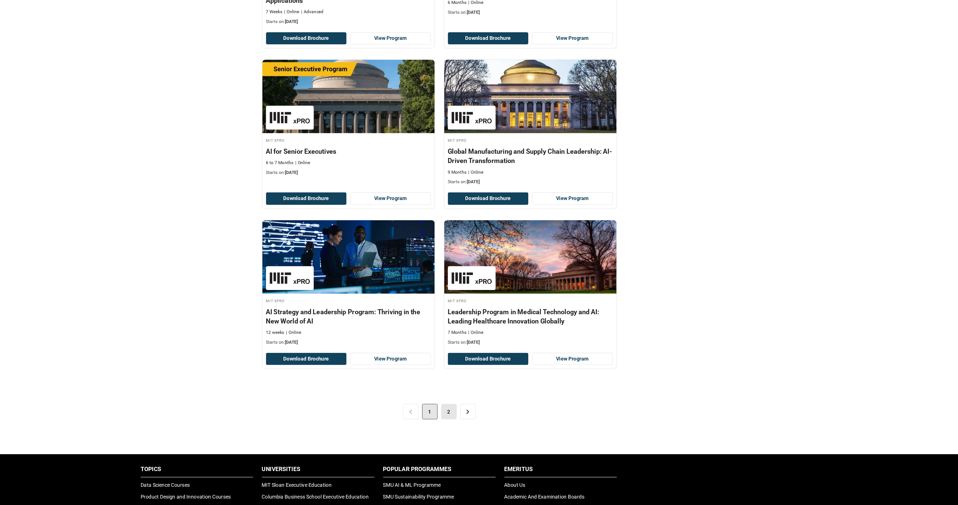
click at [527, 428] on link "2" at bounding box center [533, 434] width 12 height 12
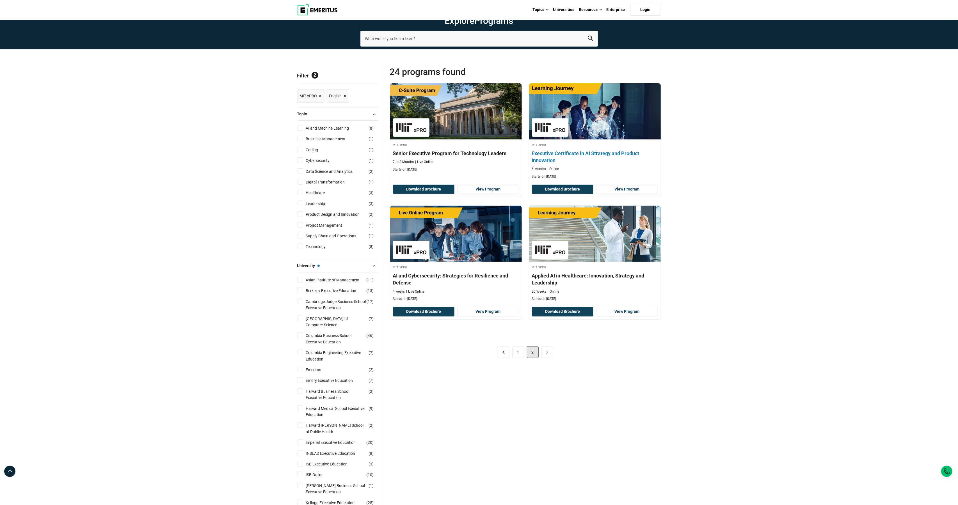
click at [621, 179] on div "MIT xPRO Executive Certificate in AI Strategy and Product Innovation 6 Months O…" at bounding box center [595, 160] width 132 height 37
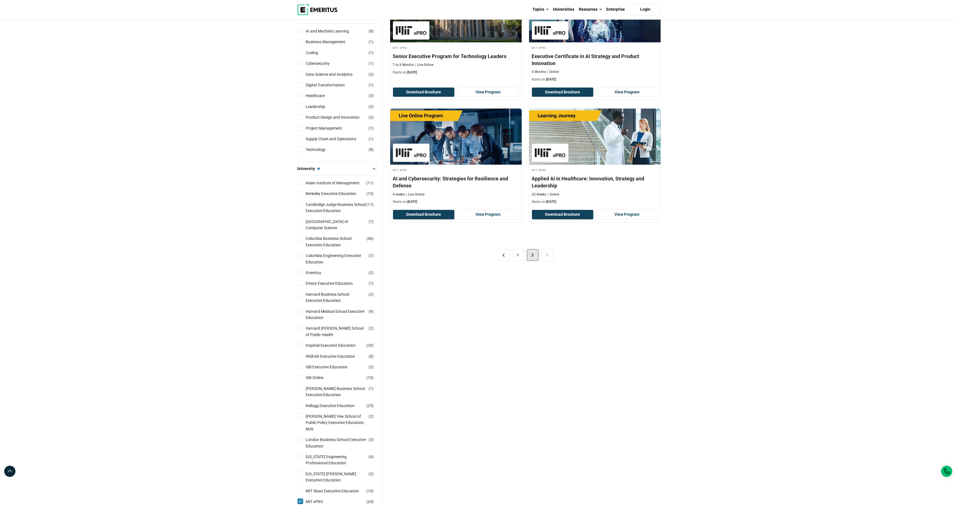
scroll to position [113, 0]
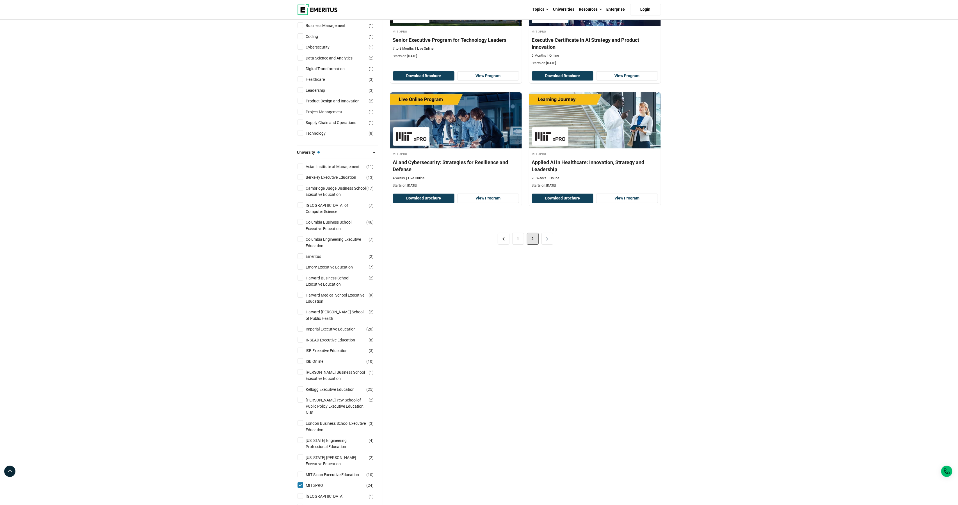
click at [526, 255] on div "< 1 2 >" at bounding box center [525, 238] width 271 height 31
click at [524, 255] on div "< 1 2 >" at bounding box center [525, 238] width 271 height 31
click at [516, 245] on link "1" at bounding box center [518, 239] width 12 height 12
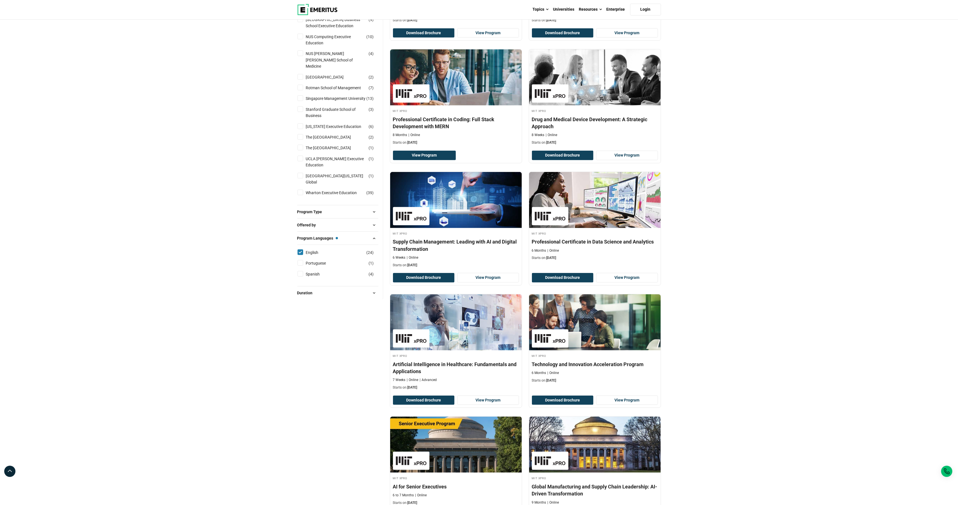
scroll to position [620, 0]
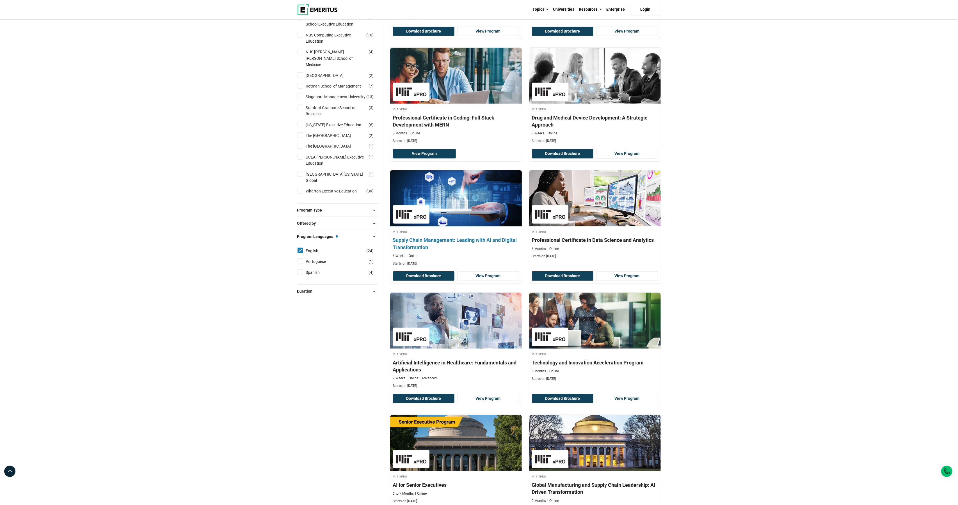
click at [442, 249] on div "MIT xPRO Supply Chain Management: Leading with AI and Digital Transformation 6 …" at bounding box center [456, 247] width 132 height 37
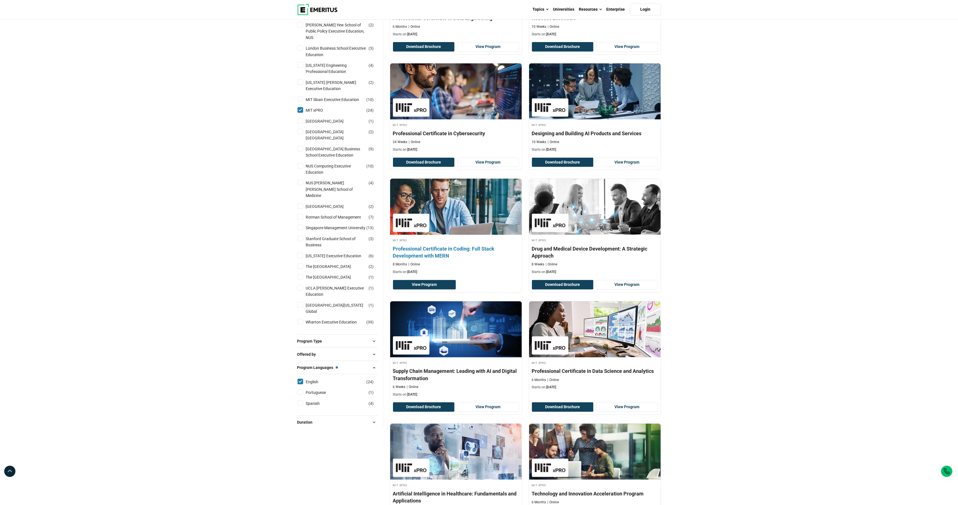
scroll to position [454, 0]
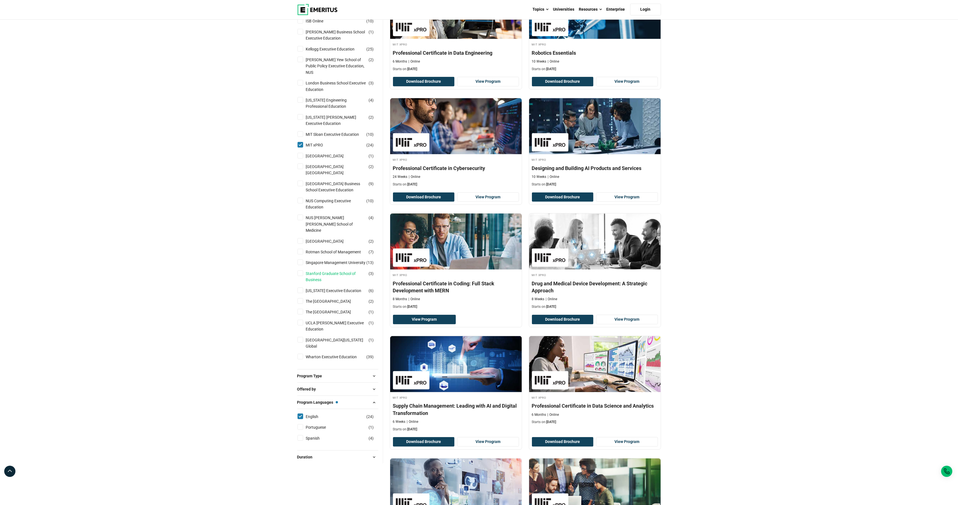
click at [342, 271] on link "Stanford Graduate School of Business" at bounding box center [342, 277] width 72 height 13
checkbox input "true"
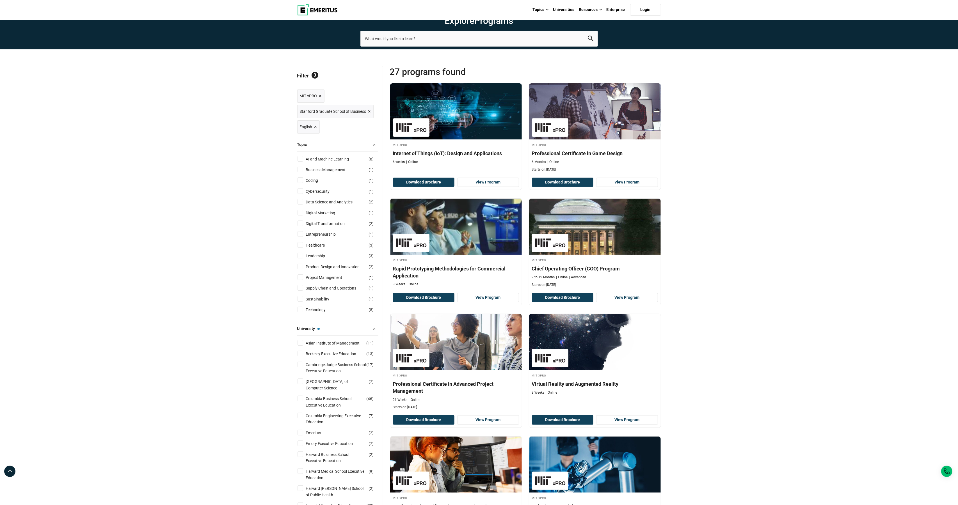
click at [319, 100] on span "×" at bounding box center [320, 96] width 3 height 8
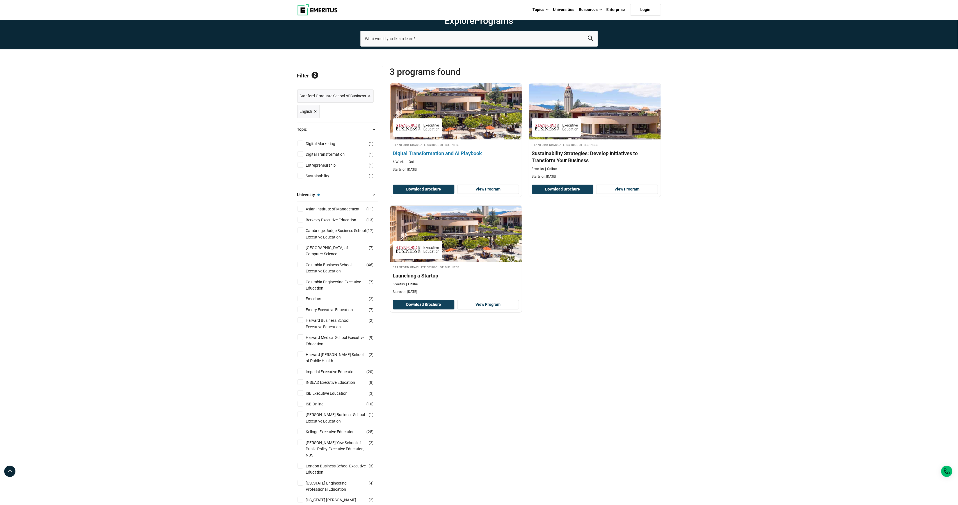
click at [442, 157] on h4 "Digital Transformation and AI Playbook" at bounding box center [456, 153] width 126 height 7
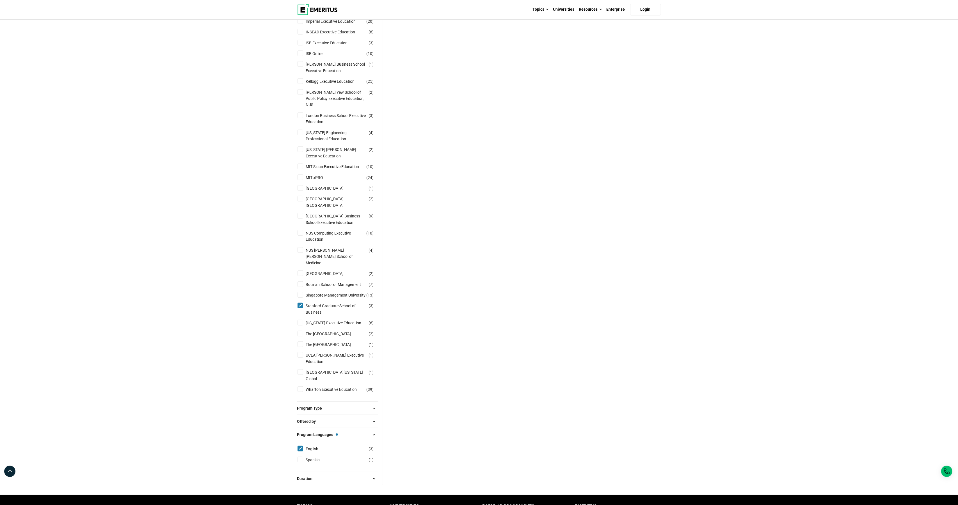
scroll to position [354, 0]
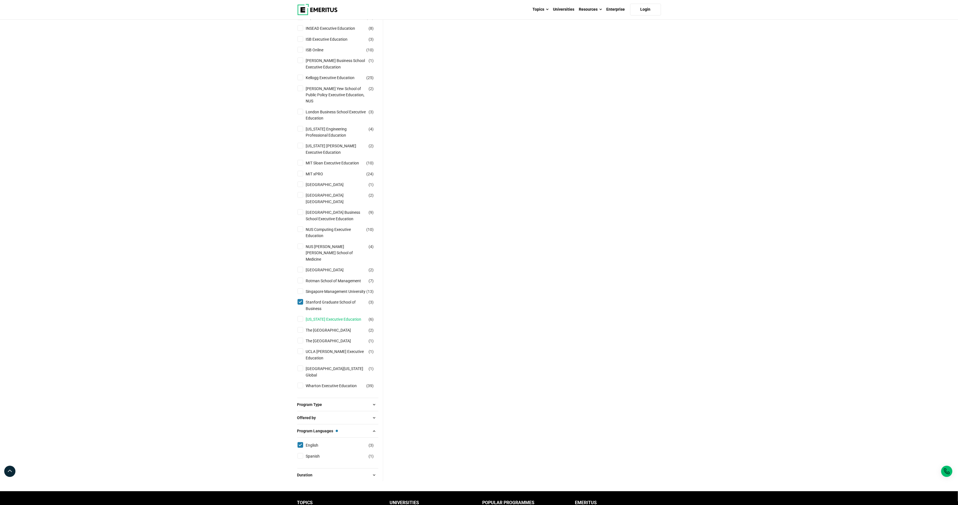
click at [342, 317] on link "[US_STATE] Executive Education" at bounding box center [339, 319] width 67 height 6
checkbox input "true"
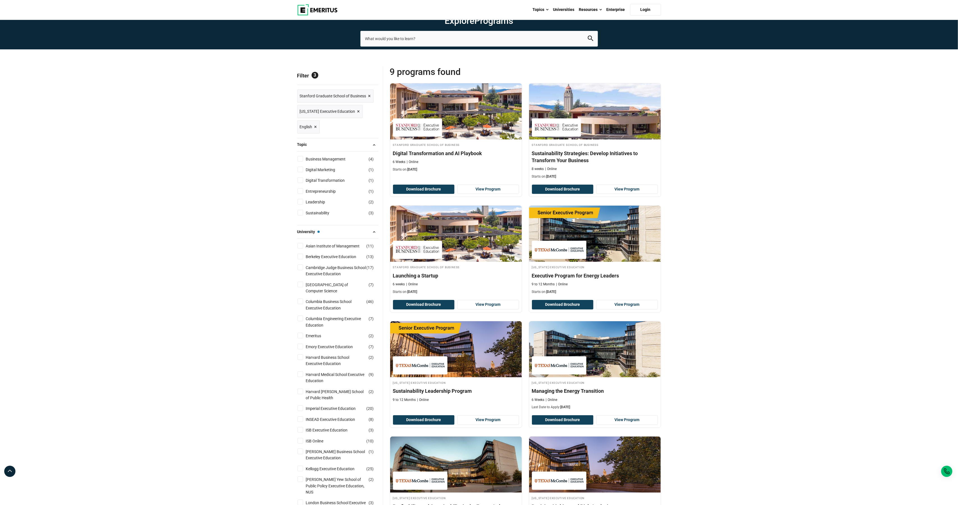
click at [368, 100] on span "×" at bounding box center [369, 96] width 3 height 8
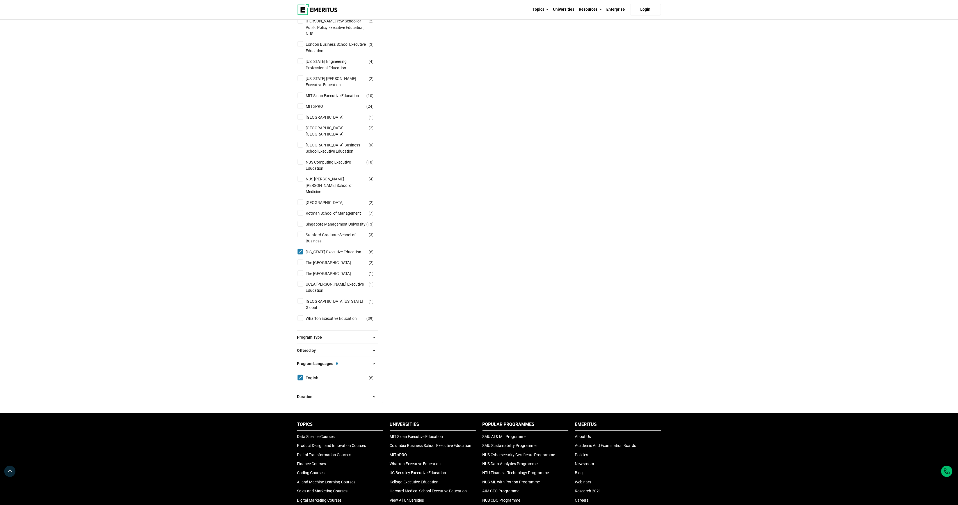
scroll to position [412, 0]
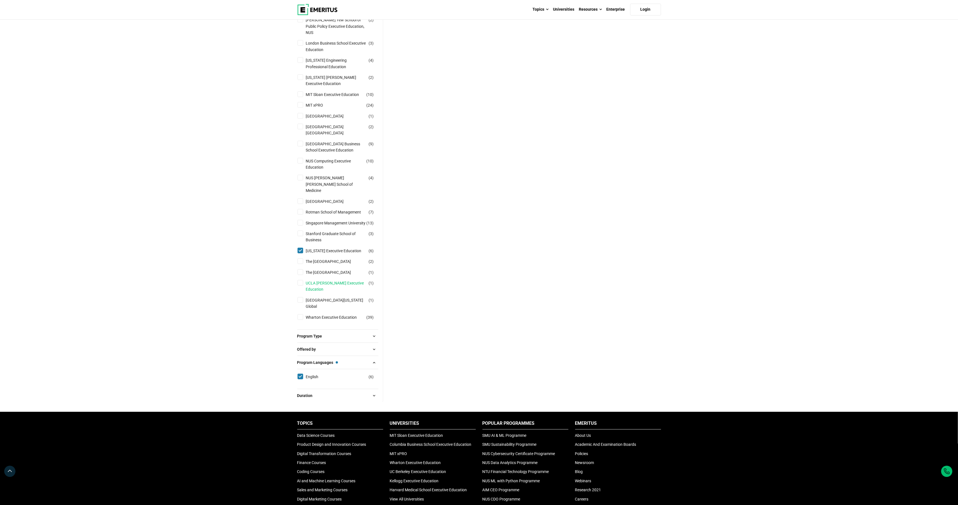
click at [326, 289] on link "UCLA [PERSON_NAME] Executive Education" at bounding box center [342, 286] width 72 height 13
checkbox input "true"
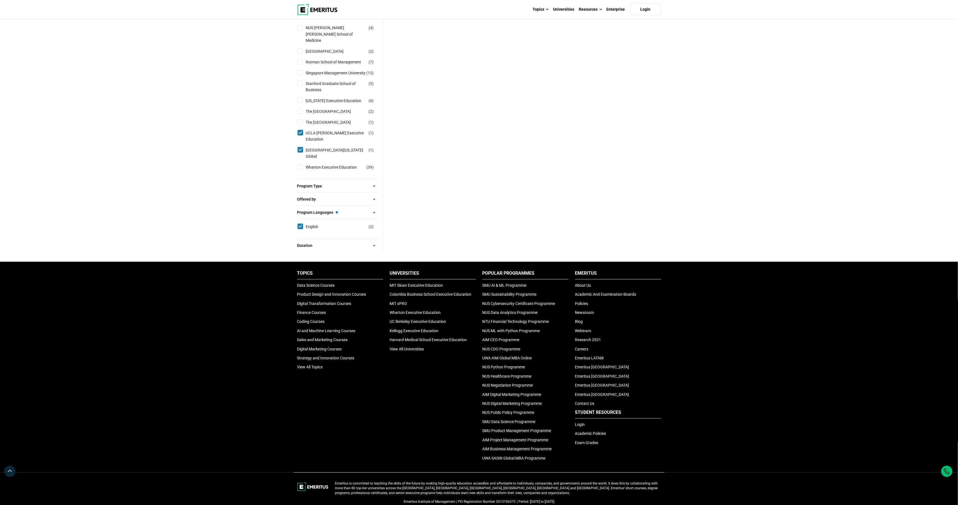
scroll to position [565, 0]
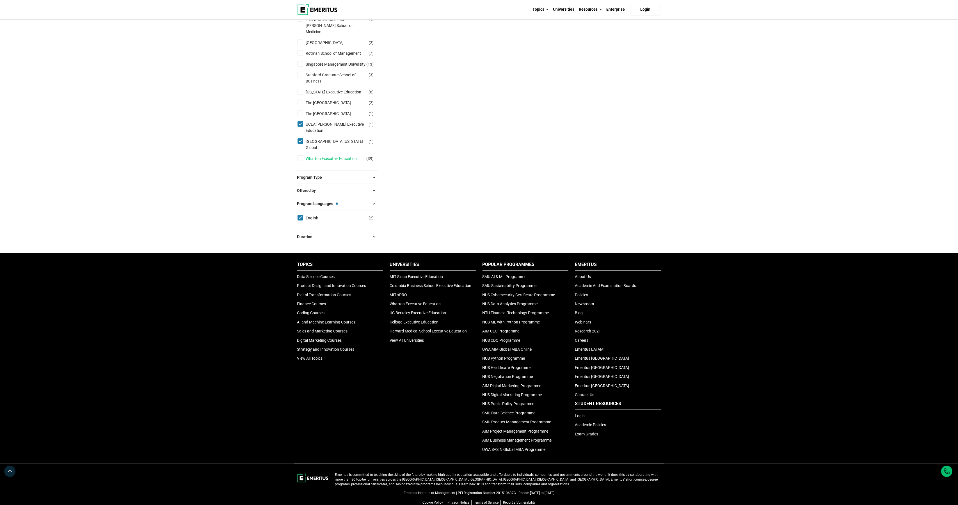
click at [331, 162] on link "Wharton Executive Education" at bounding box center [337, 159] width 62 height 6
checkbox input "true"
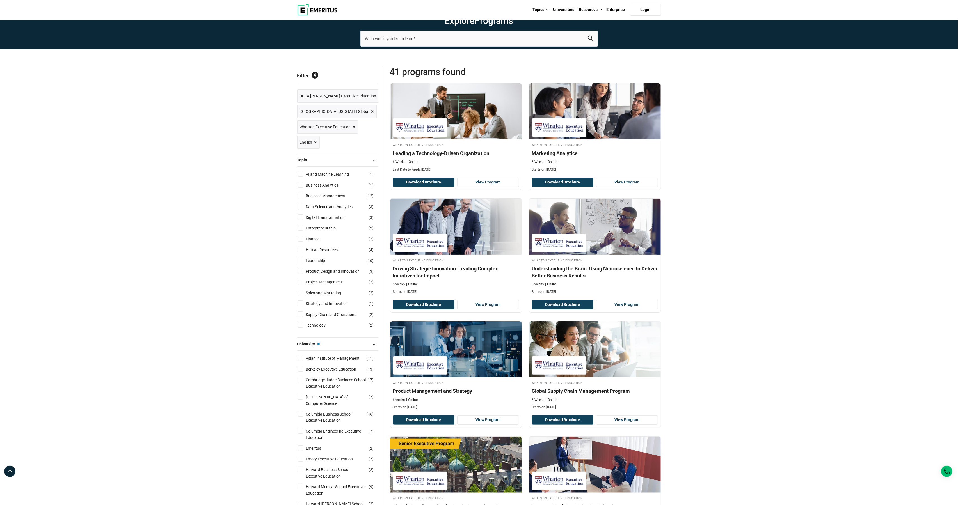
click at [378, 100] on span "×" at bounding box center [379, 96] width 3 height 8
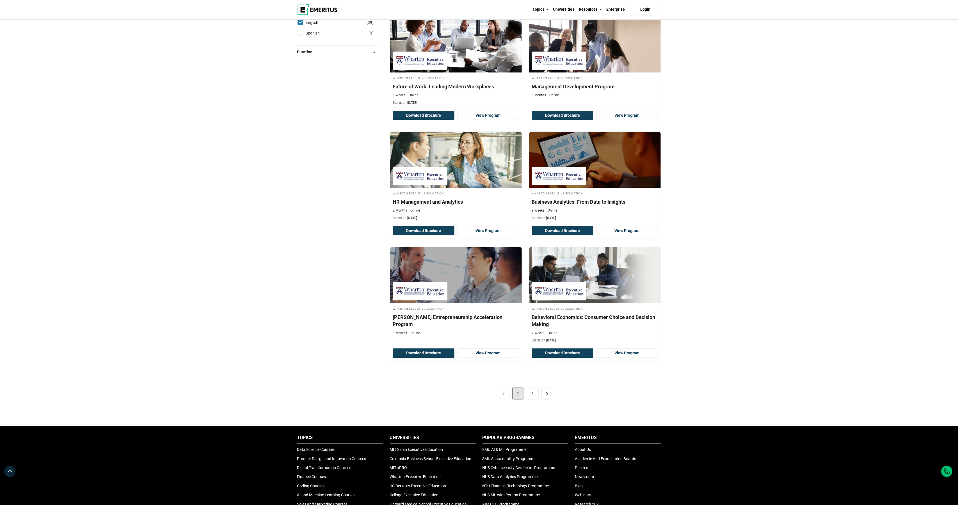
scroll to position [896, 0]
click at [547, 399] on link ">" at bounding box center [547, 394] width 12 height 12
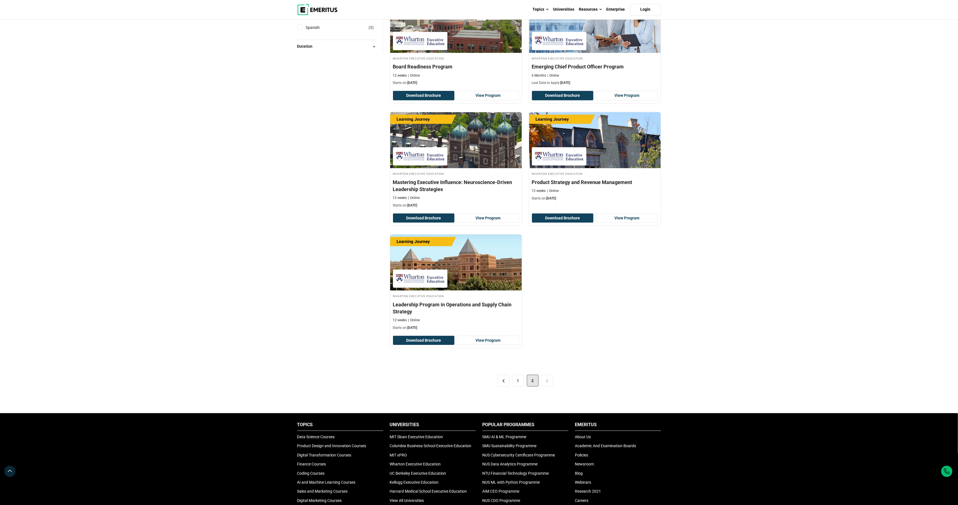
scroll to position [900, 0]
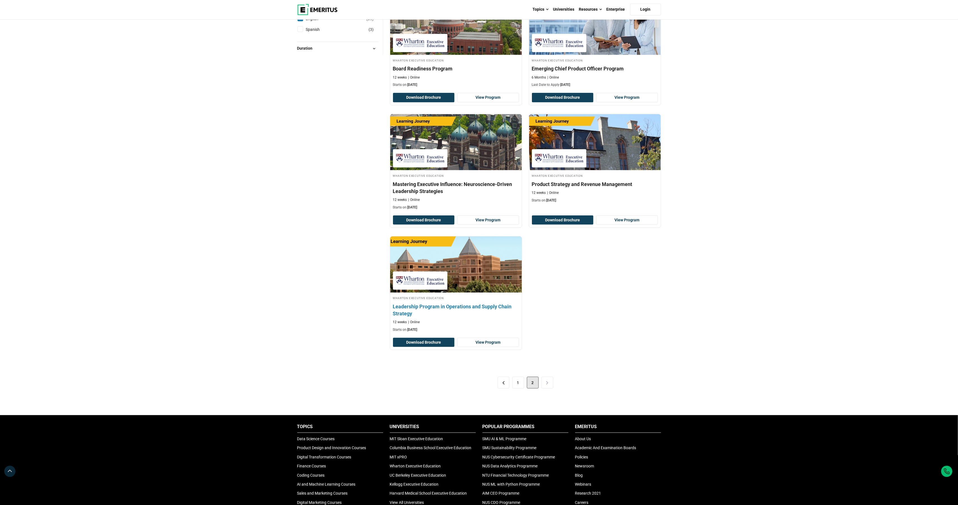
click at [483, 317] on h4 "Leadership Program in Operations and Supply Chain Strategy" at bounding box center [456, 310] width 126 height 14
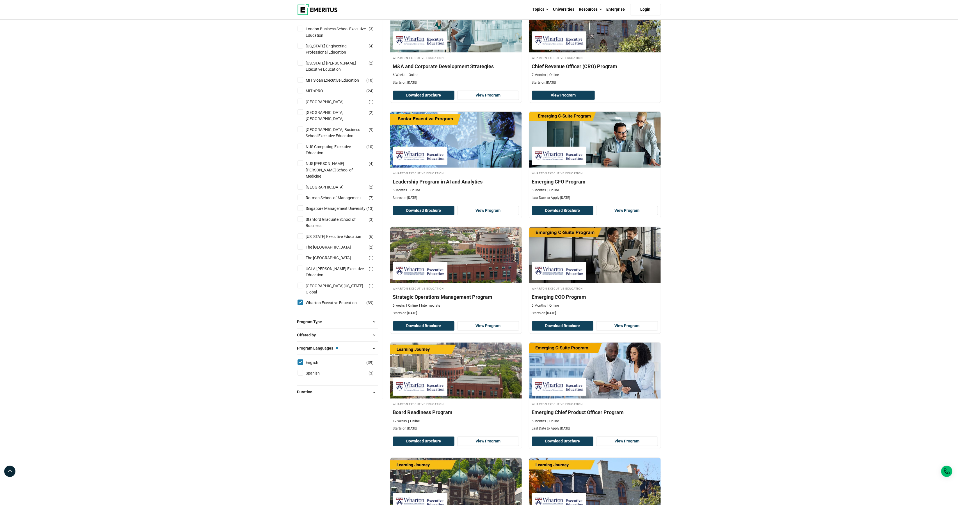
scroll to position [555, 0]
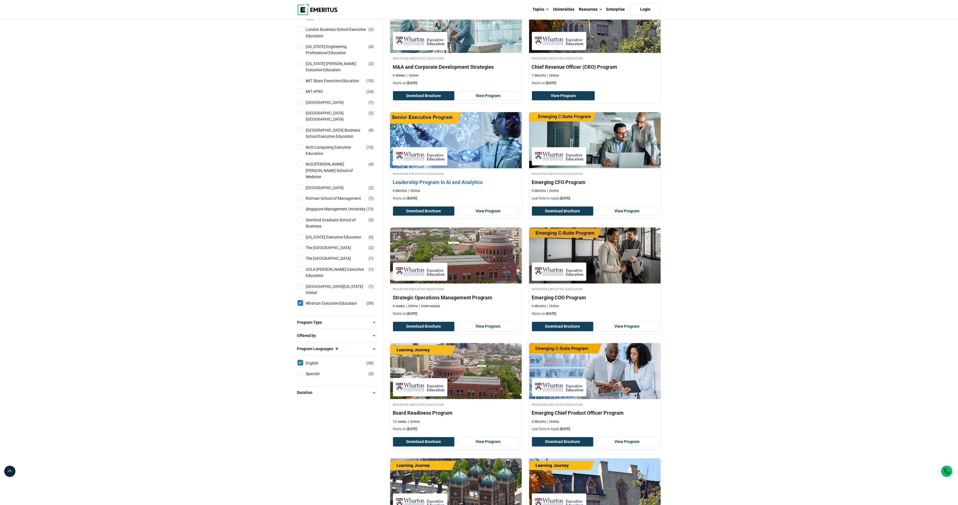
click at [463, 176] on h4 "Wharton Executive Education" at bounding box center [456, 173] width 126 height 5
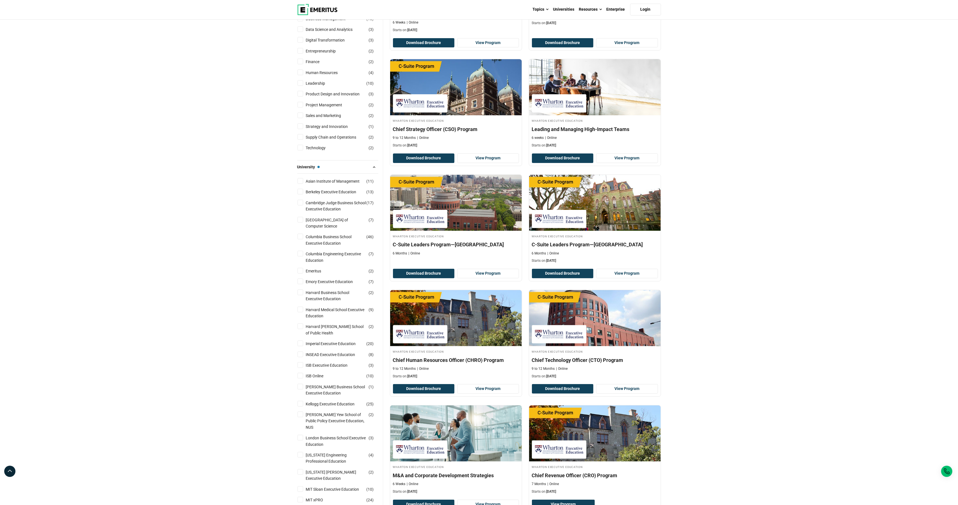
scroll to position [29, 0]
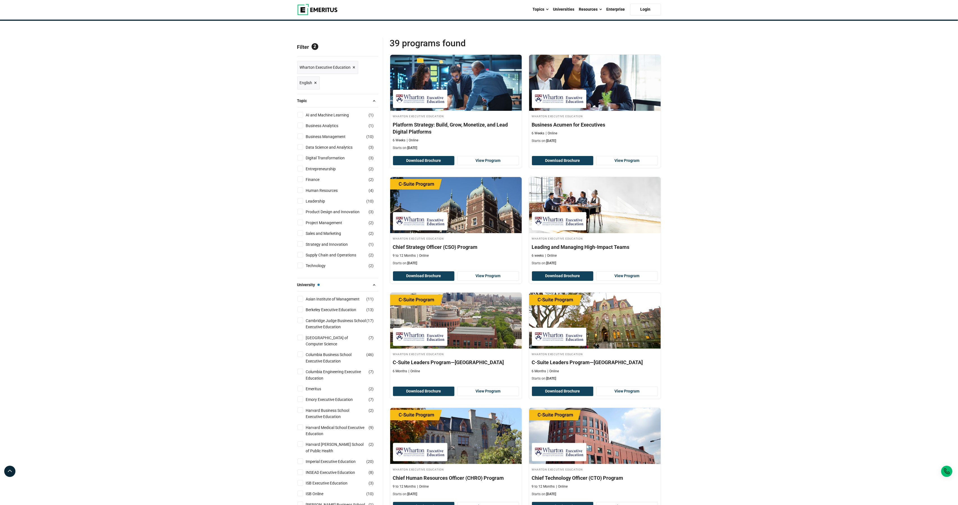
click at [366, 51] on span "Reset all" at bounding box center [369, 47] width 17 height 7
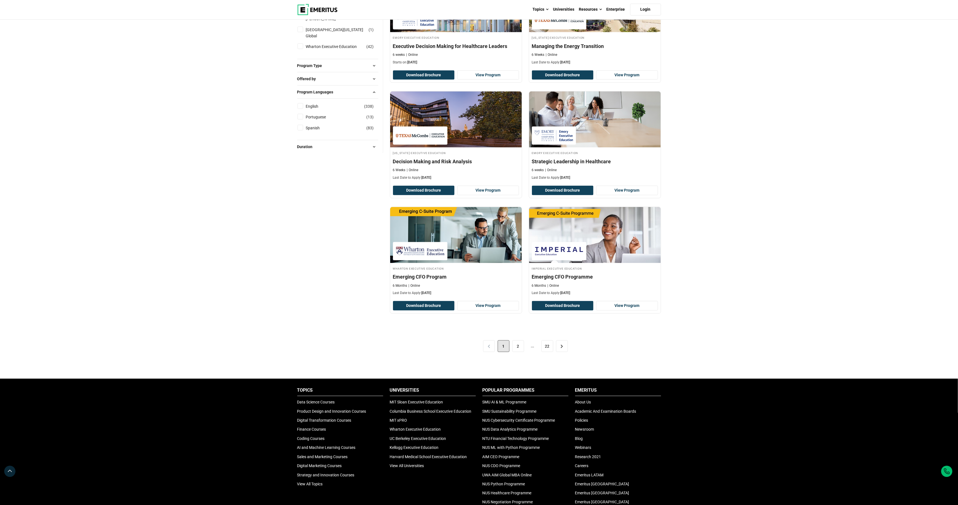
scroll to position [955, 0]
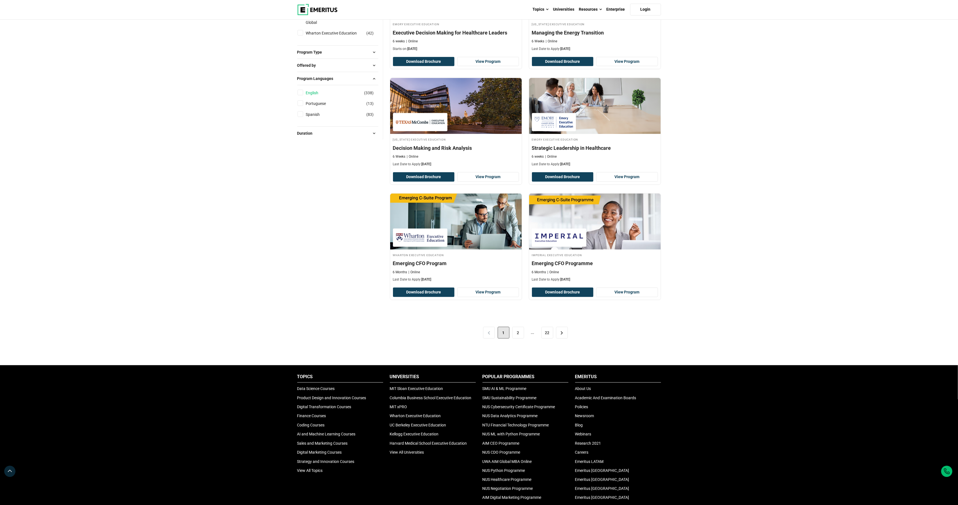
click at [312, 90] on link "English" at bounding box center [318, 93] width 24 height 6
checkbox input "true"
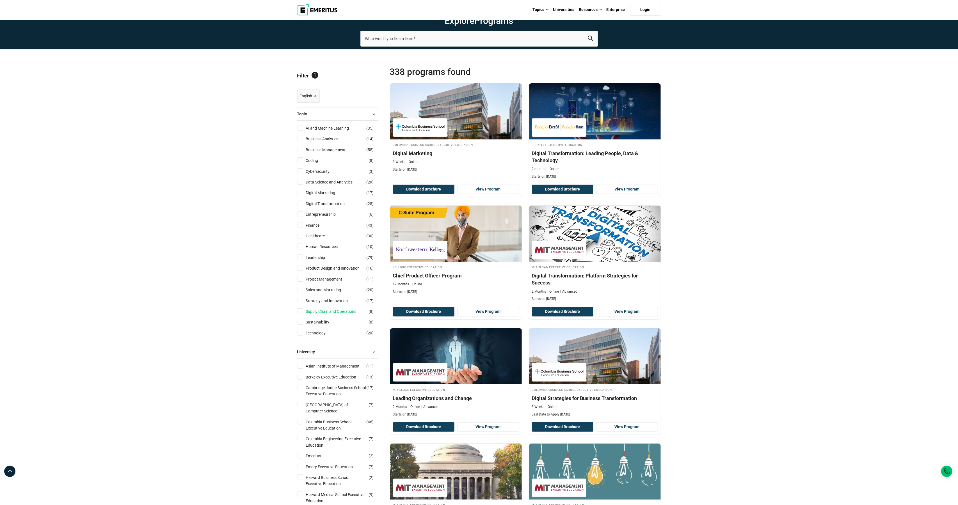
click at [351, 315] on link "Supply Chain and Operations" at bounding box center [337, 311] width 62 height 6
checkbox input "true"
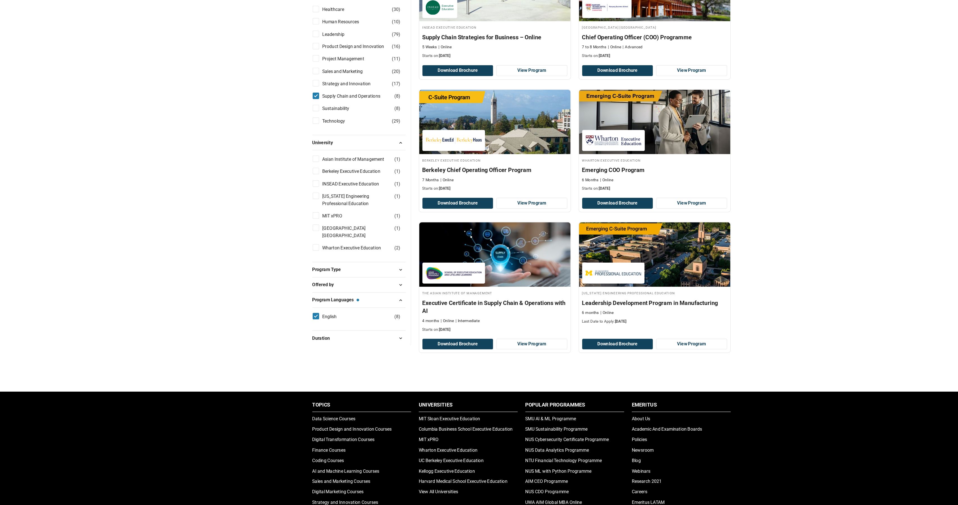
scroll to position [178, 0]
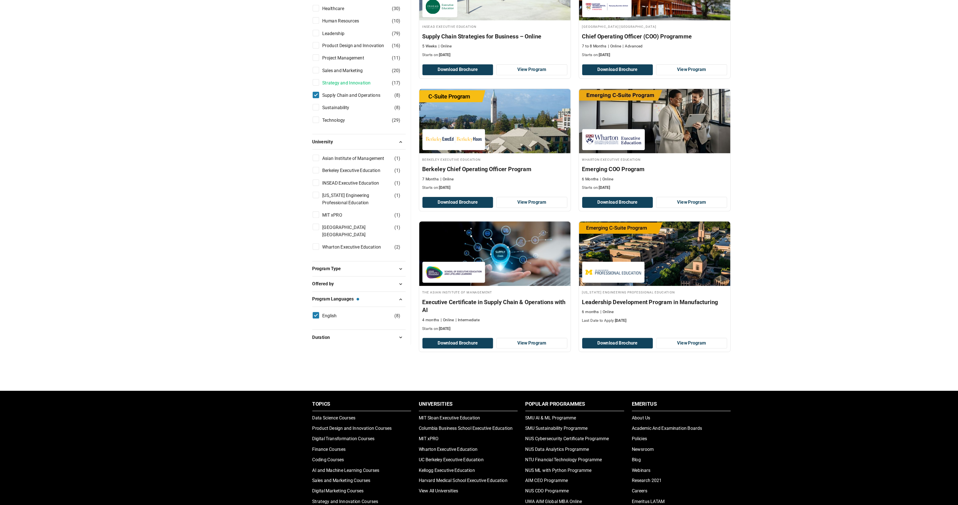
click at [309, 135] on link "Strategy and Innovation" at bounding box center [332, 138] width 53 height 6
checkbox input "true"
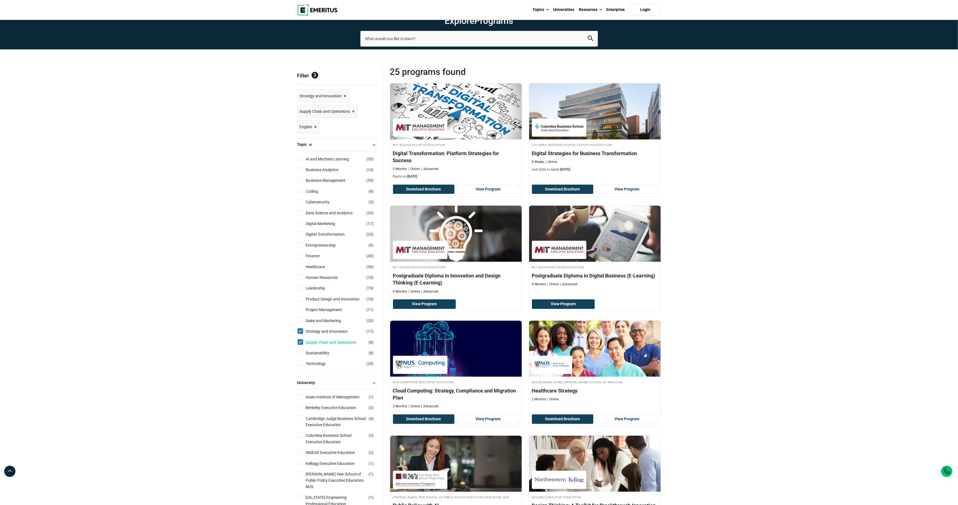
click at [315, 346] on link "Supply Chain and Operations" at bounding box center [337, 342] width 62 height 6
checkbox input "false"
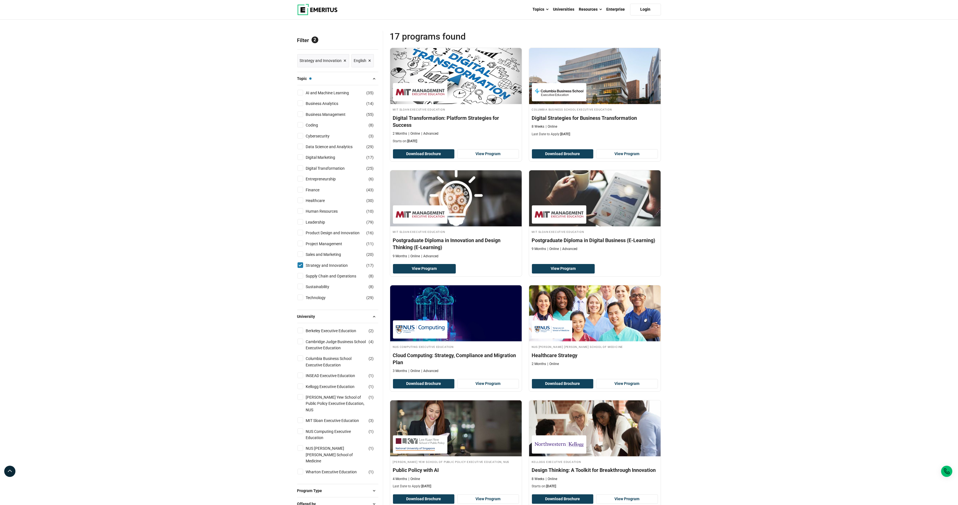
scroll to position [35, 0]
click at [331, 96] on link "AI and Machine Learning" at bounding box center [333, 93] width 54 height 6
checkbox input "true"
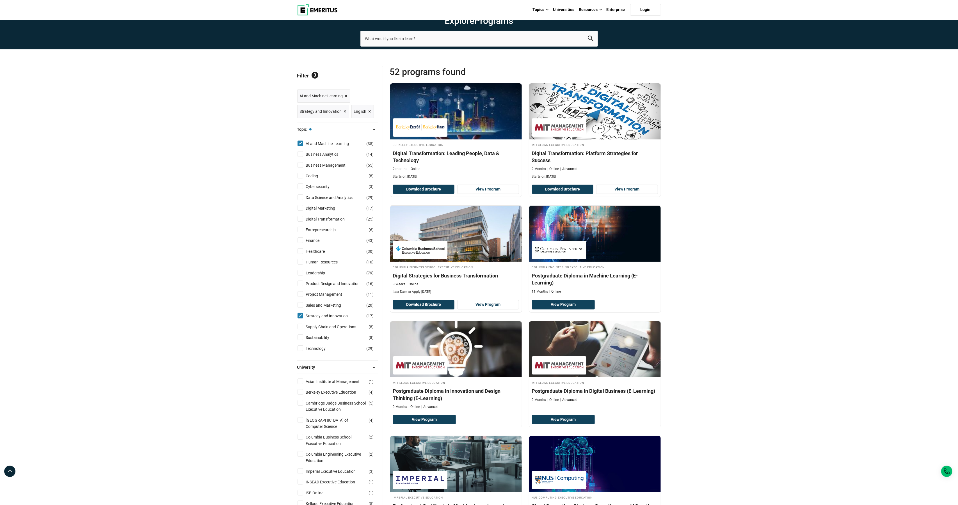
click at [344, 116] on span "×" at bounding box center [345, 112] width 3 height 8
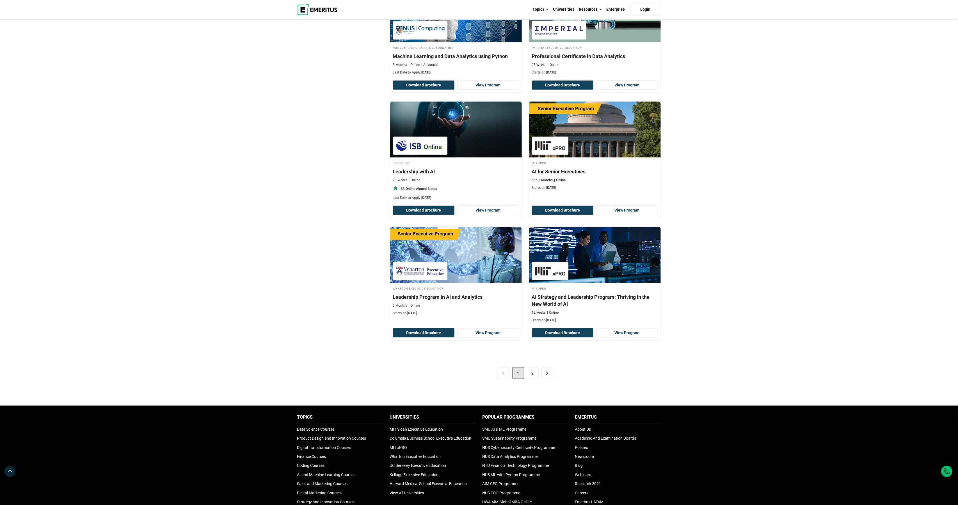
scroll to position [938, 0]
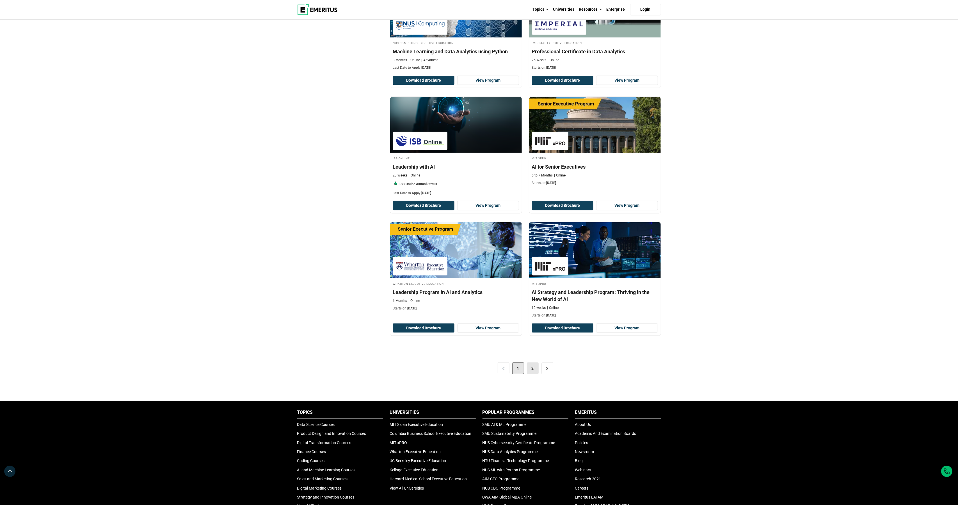
click at [532, 374] on link "2" at bounding box center [533, 369] width 12 height 12
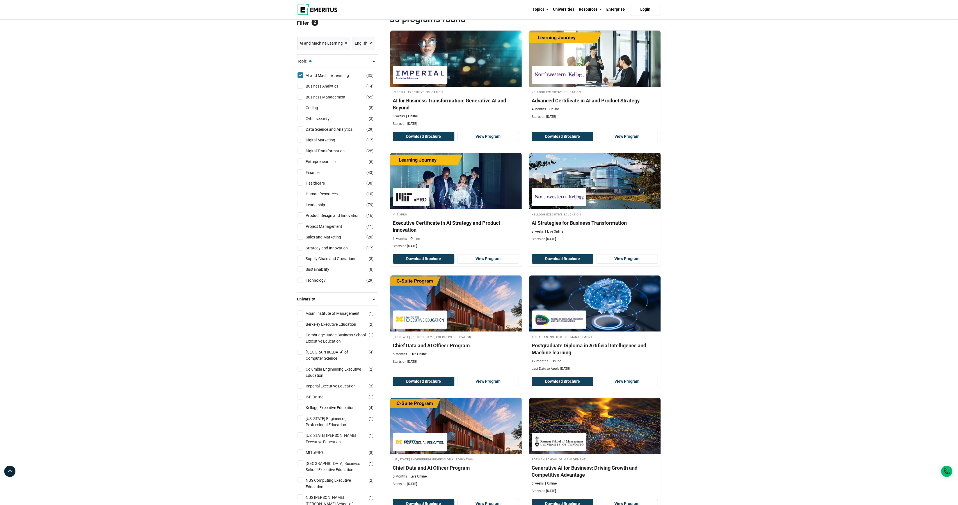
scroll to position [52, 0]
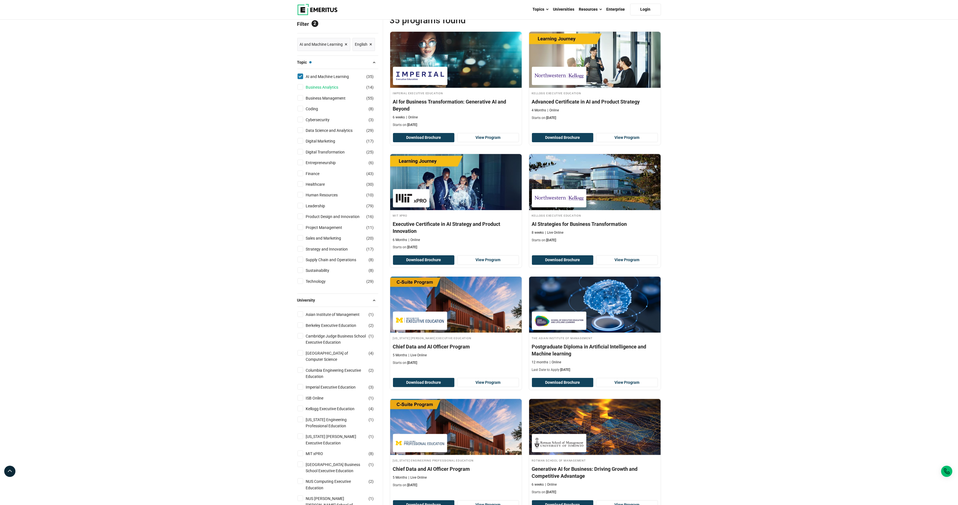
click at [318, 90] on link "Business Analytics" at bounding box center [328, 87] width 44 height 6
checkbox input "true"
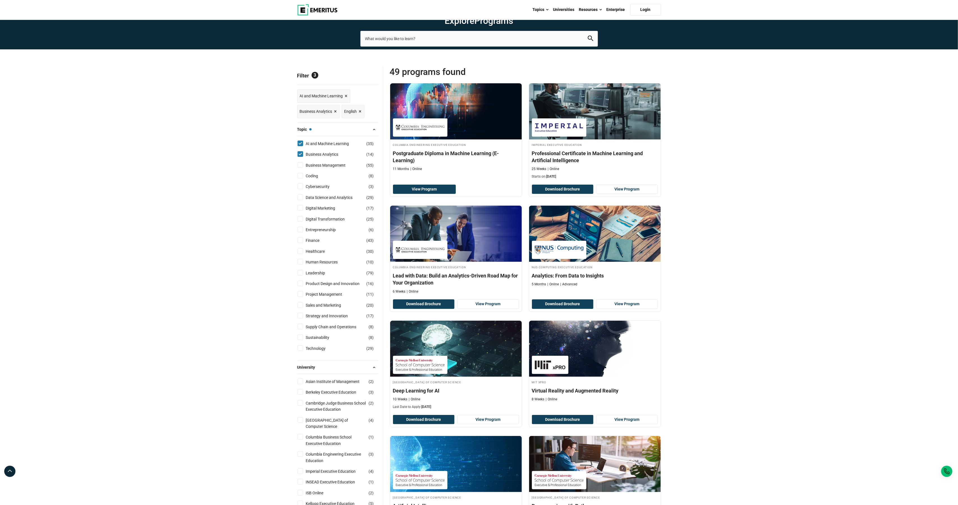
click at [345, 100] on span "×" at bounding box center [346, 96] width 3 height 8
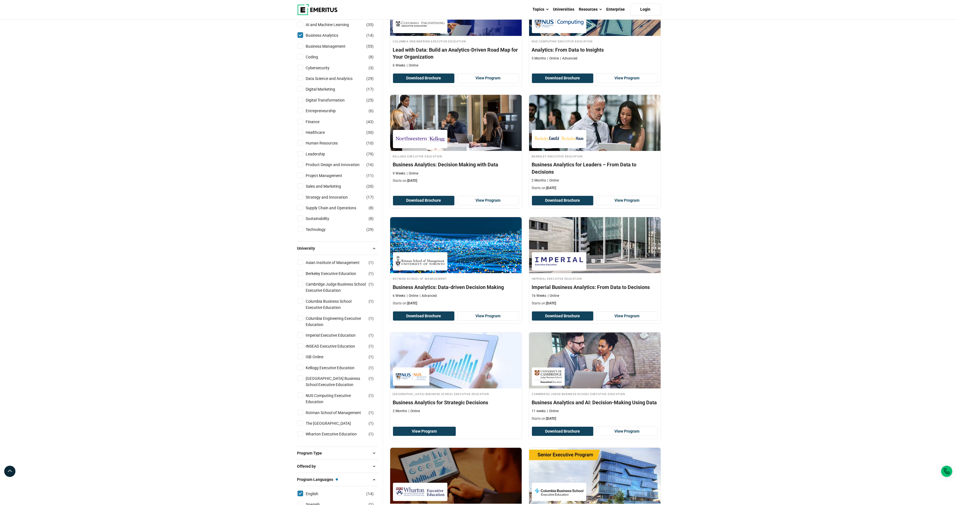
scroll to position [103, 0]
click at [329, 84] on li "Data Science and Analytics ( 29 )" at bounding box center [337, 79] width 81 height 11
click at [323, 84] on li "Data Science and Analytics ( 29 )" at bounding box center [337, 79] width 81 height 11
click at [319, 82] on link "Data Science and Analytics" at bounding box center [335, 79] width 58 height 6
checkbox input "true"
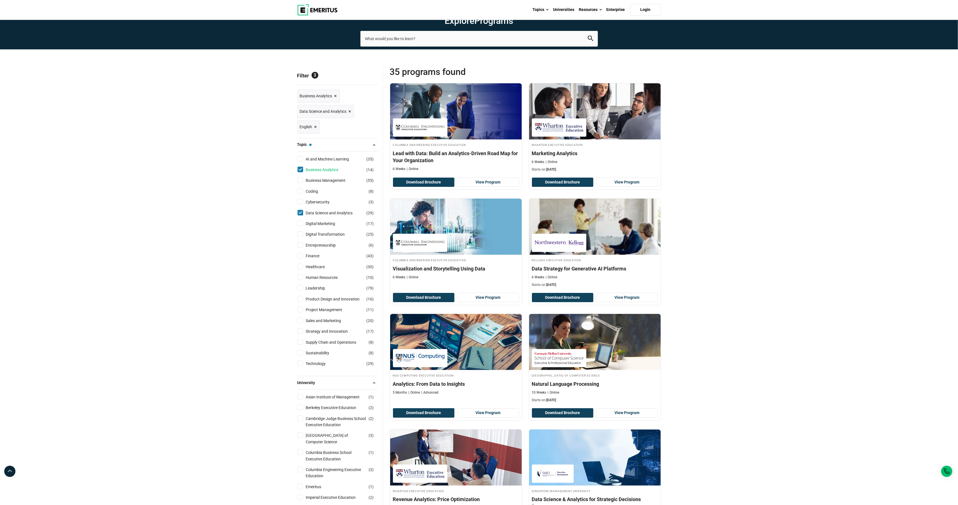
click at [317, 173] on link "Business Analytics" at bounding box center [328, 170] width 44 height 6
checkbox input "false"
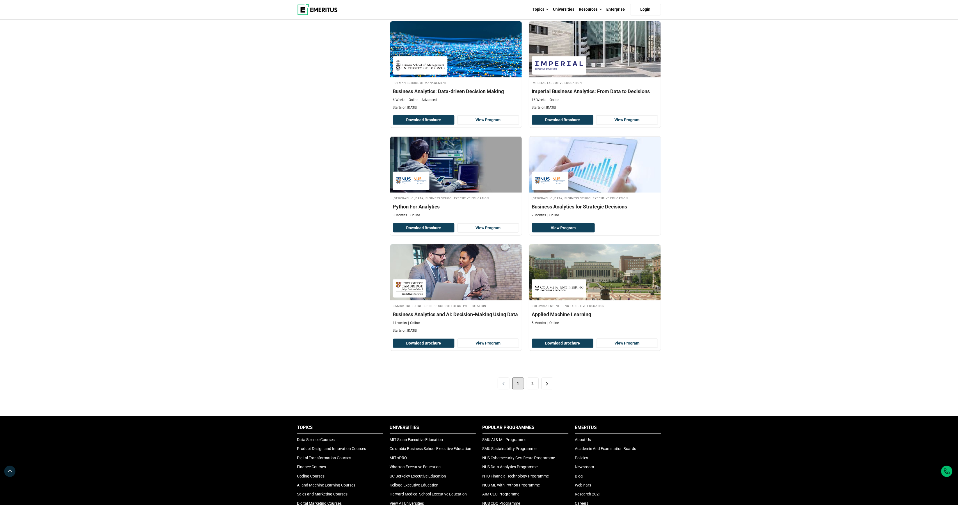
scroll to position [885, 0]
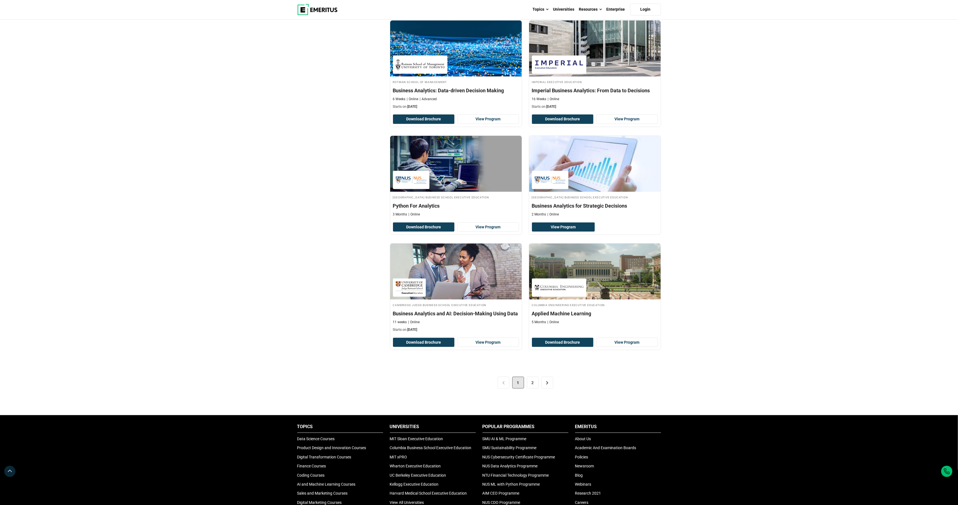
click at [602, 399] on div "< 1 2 >" at bounding box center [525, 382] width 271 height 31
click at [546, 389] on link ">" at bounding box center [547, 383] width 12 height 12
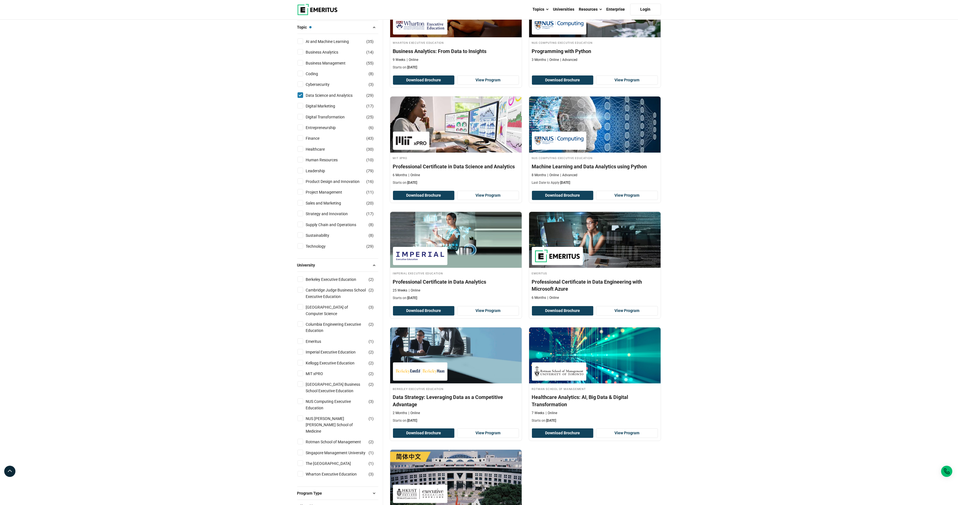
scroll to position [99, 0]
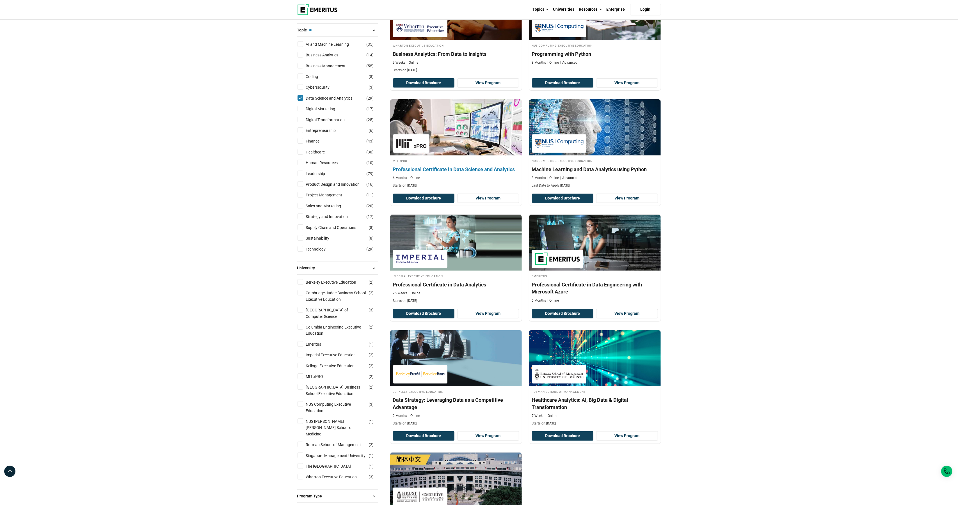
click at [461, 163] on h4 "MIT xPRO" at bounding box center [456, 160] width 126 height 5
click at [334, 220] on link "Strategy and Innovation" at bounding box center [332, 217] width 53 height 6
checkbox input "true"
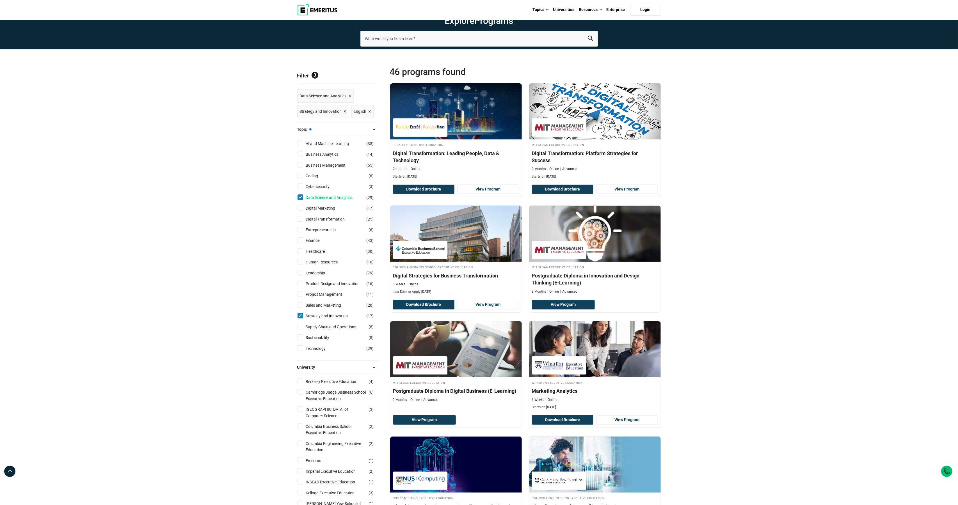
click at [320, 201] on link "Data Science and Analytics" at bounding box center [335, 198] width 58 height 6
checkbox input "false"
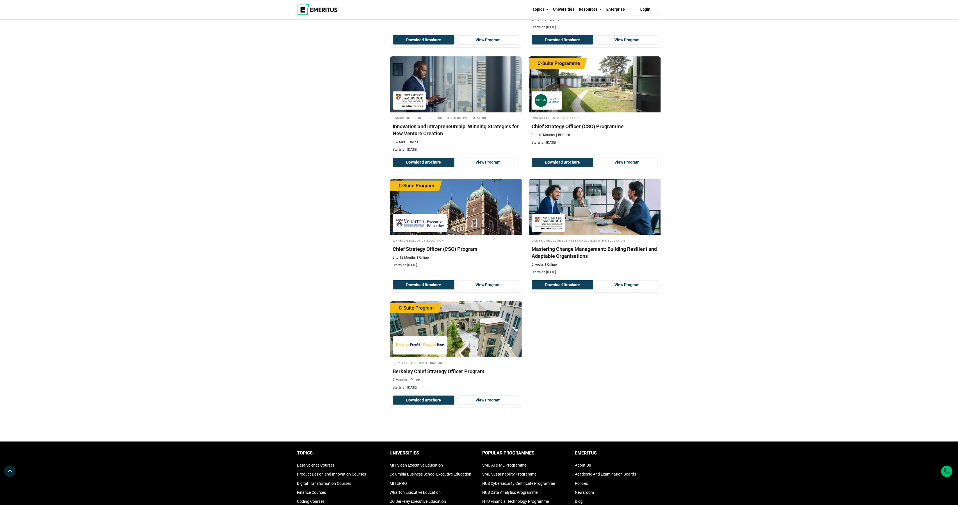
scroll to position [765, 0]
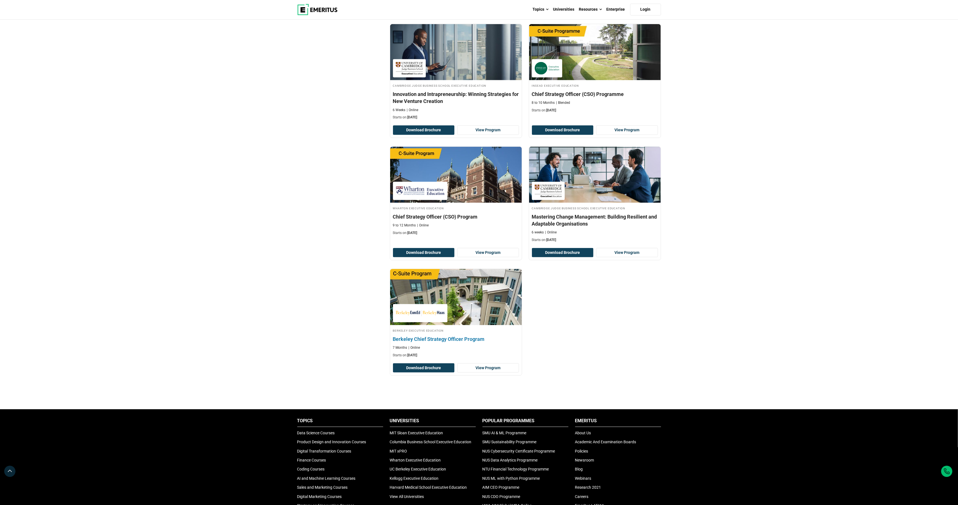
click at [485, 337] on link "Berkeley Executive Education Berkeley Chief Strategy Officer Program 7 Months O…" at bounding box center [456, 315] width 132 height 92
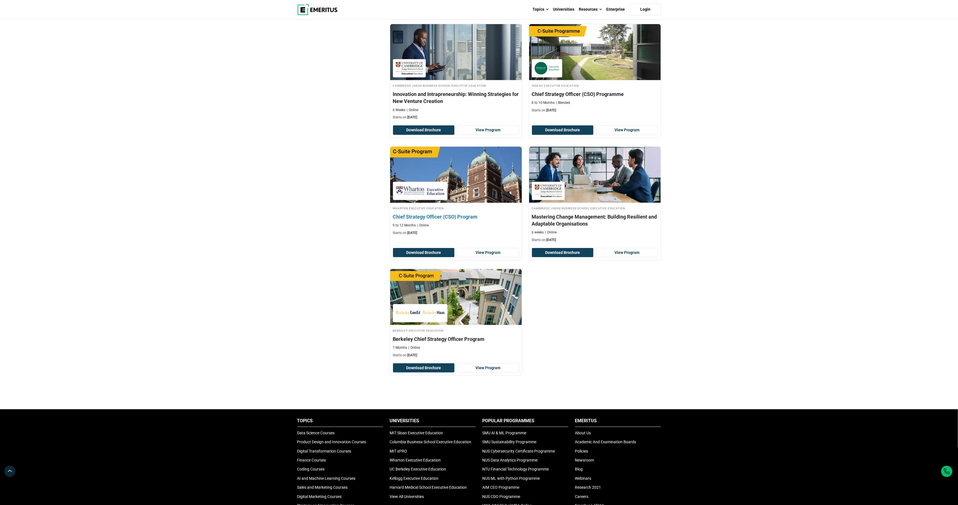
click at [435, 238] on link "[PERSON_NAME] Executive Education Chief Strategy Officer (CSO) Program 9 to 12 …" at bounding box center [456, 193] width 132 height 92
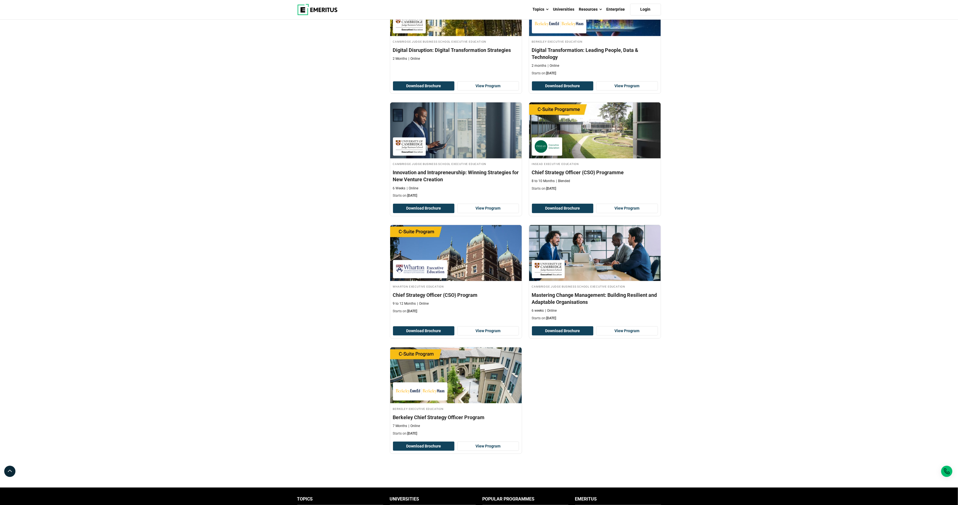
scroll to position [686, 0]
click at [446, 183] on h4 "Innovation and Intrapreneurship: Winning Strategies for New Venture Creation" at bounding box center [456, 176] width 126 height 14
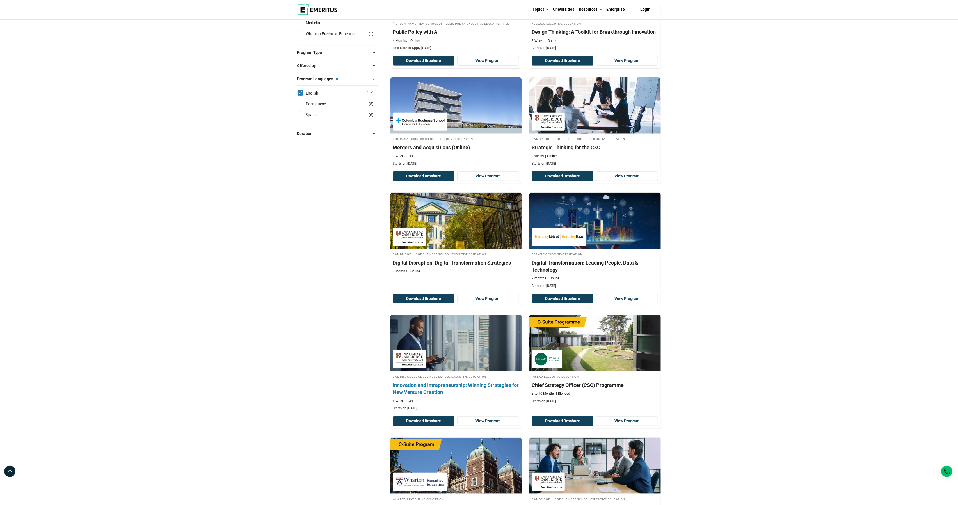
scroll to position [466, 0]
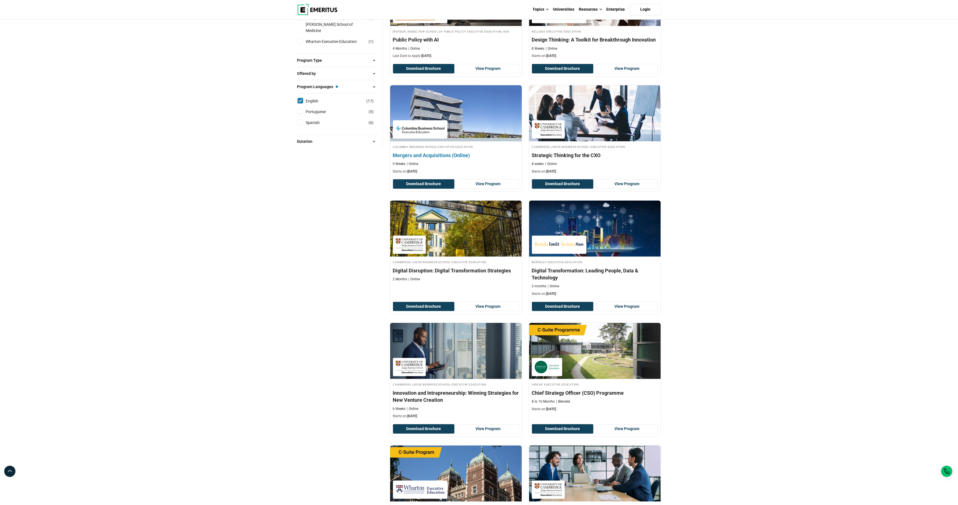
click at [445, 159] on h4 "Mergers and Acquisitions (Online)" at bounding box center [456, 155] width 126 height 7
